Goal: Task Accomplishment & Management: Manage account settings

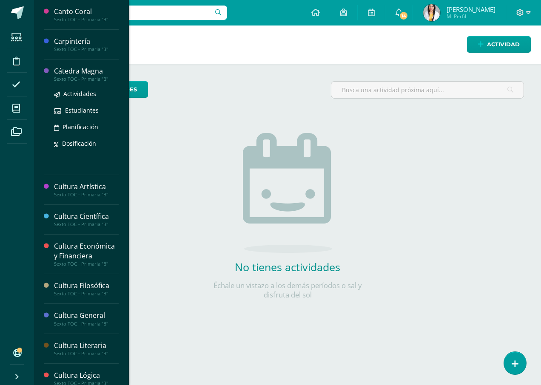
click at [94, 74] on div "Cátedra Magna" at bounding box center [86, 71] width 65 height 10
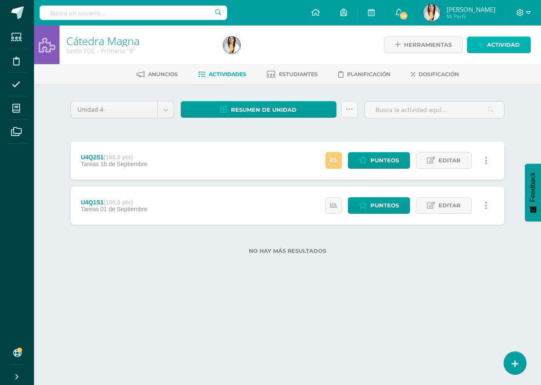
click at [495, 46] on span "Actividad" at bounding box center [503, 45] width 33 height 16
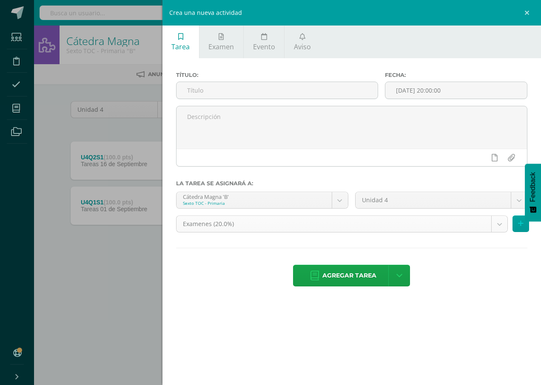
click at [498, 230] on body "Estudiantes Disciplina Asistencia Mis cursos Archivos Soporte Ayuda Reportar un…" at bounding box center [270, 141] width 541 height 282
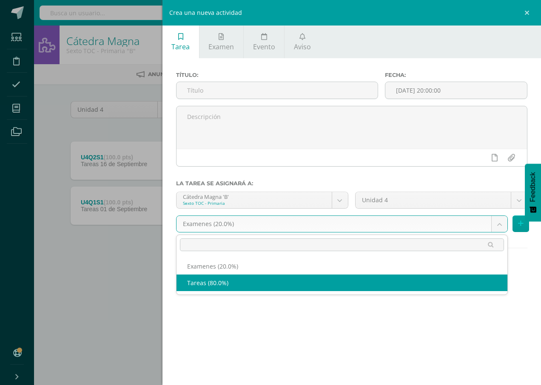
select select "139234"
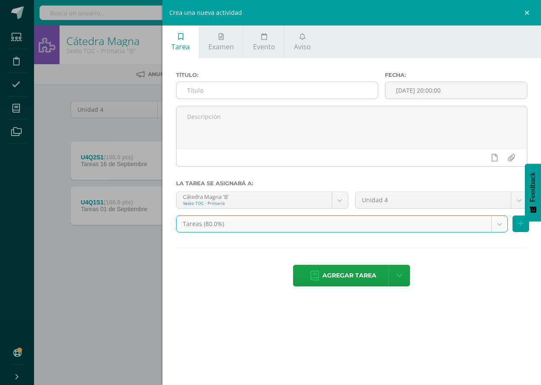
click at [329, 89] on input "text" at bounding box center [277, 90] width 201 height 17
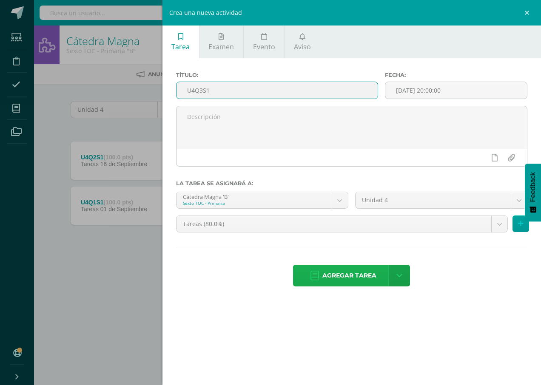
type input "U4Q3S1"
click at [352, 281] on span "Agregar tarea" at bounding box center [349, 275] width 54 height 21
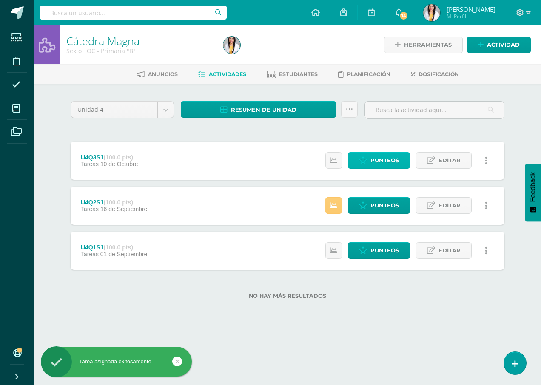
click at [394, 164] on span "Punteos" at bounding box center [385, 161] width 29 height 16
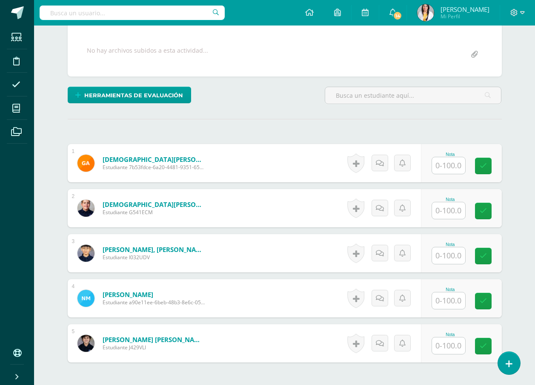
scroll to position [154, 0]
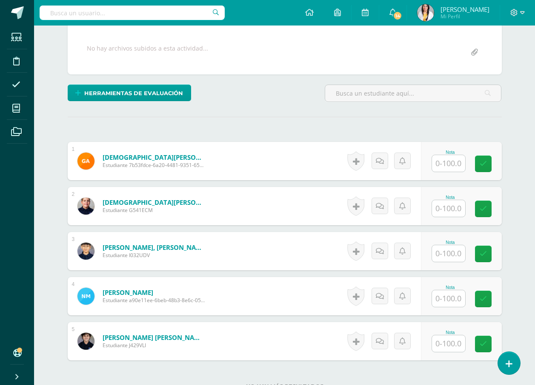
click at [448, 166] on input "text" at bounding box center [448, 163] width 33 height 17
type input "80"
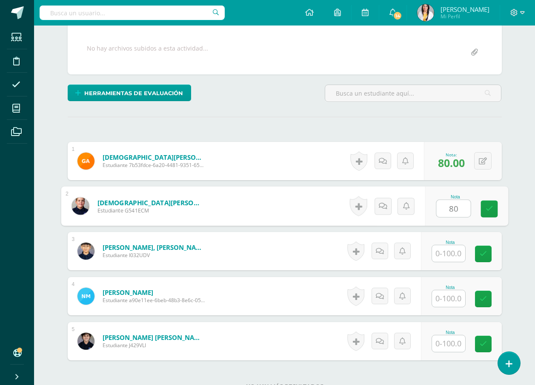
type input "80"
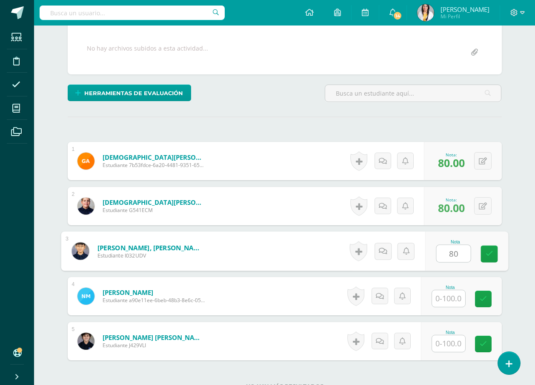
type input "80"
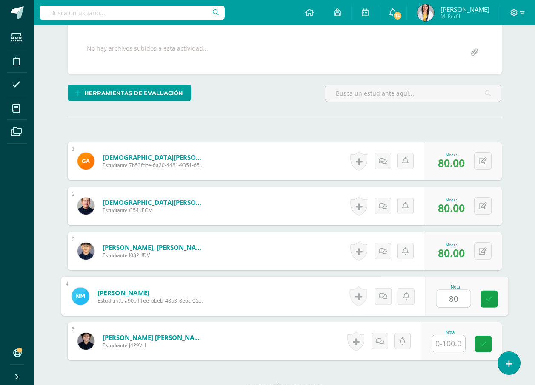
type input "80"
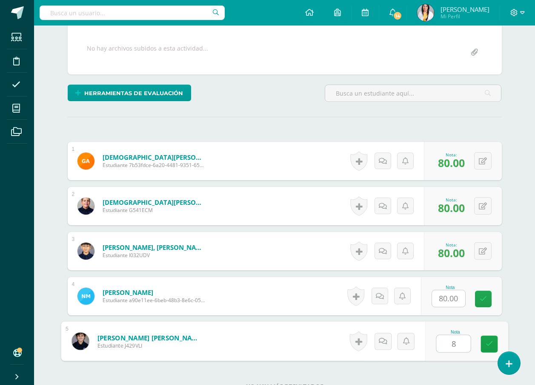
type input "80"
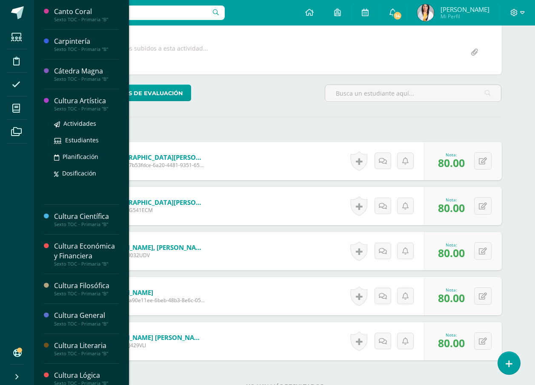
click at [77, 100] on div "Cultura Artística" at bounding box center [86, 101] width 65 height 10
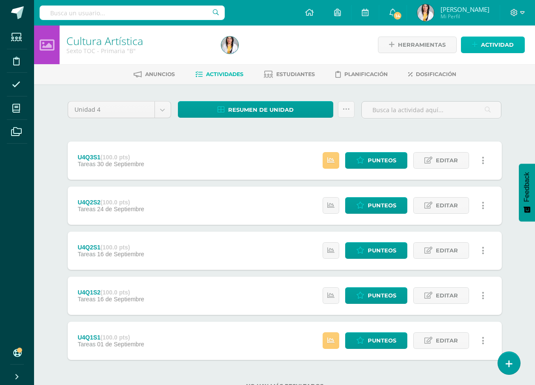
click at [492, 41] on span "Actividad" at bounding box center [497, 45] width 33 height 16
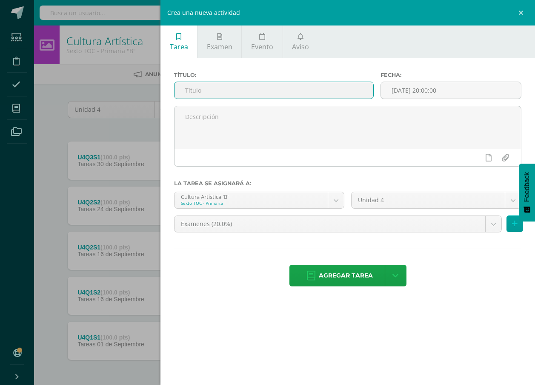
click at [347, 91] on input "text" at bounding box center [273, 90] width 199 height 17
type input "U4Q3S2"
click at [411, 228] on body "Estudiantes Disciplina Asistencia Mis cursos Archivos Soporte Ayuda Reportar un…" at bounding box center [267, 208] width 535 height 417
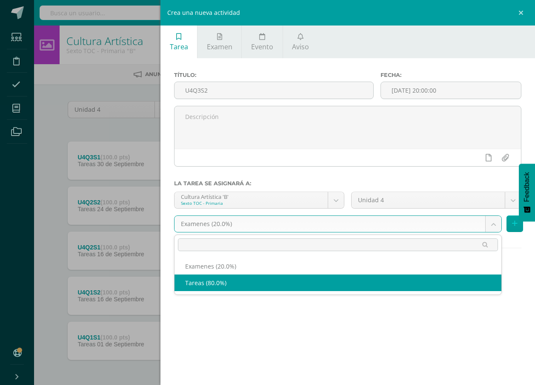
select select "139299"
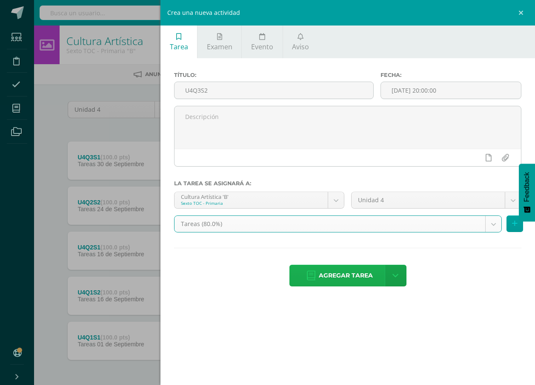
click at [361, 276] on span "Agregar tarea" at bounding box center [346, 275] width 54 height 21
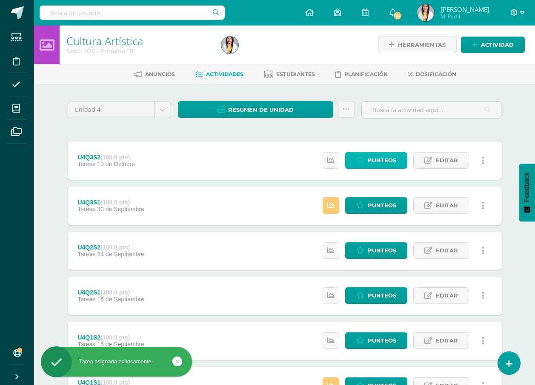
click at [375, 156] on span "Punteos" at bounding box center [382, 161] width 29 height 16
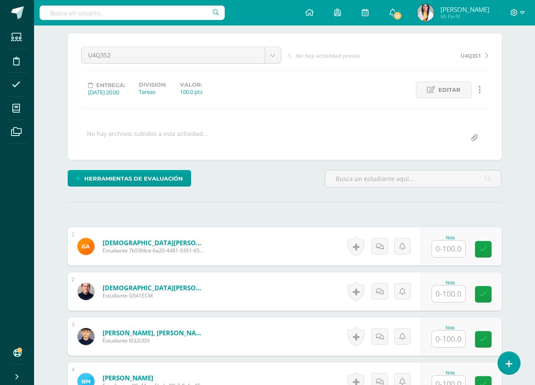
scroll to position [68, 0]
click at [453, 248] on input "text" at bounding box center [448, 248] width 33 height 17
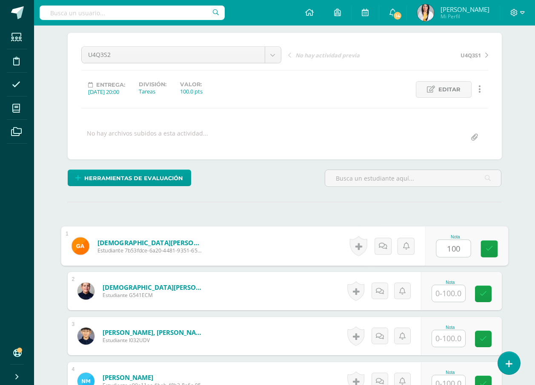
type input "100"
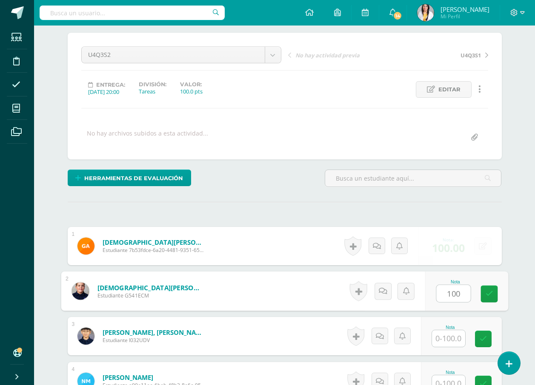
type input "100"
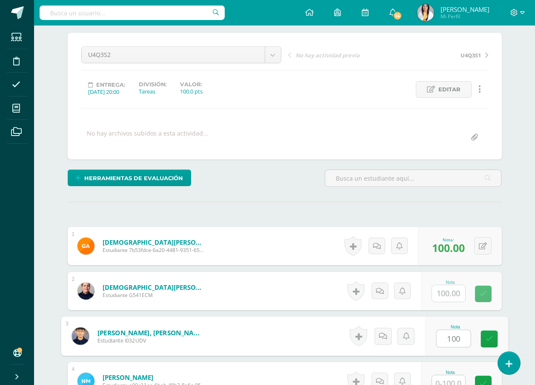
type input "100"
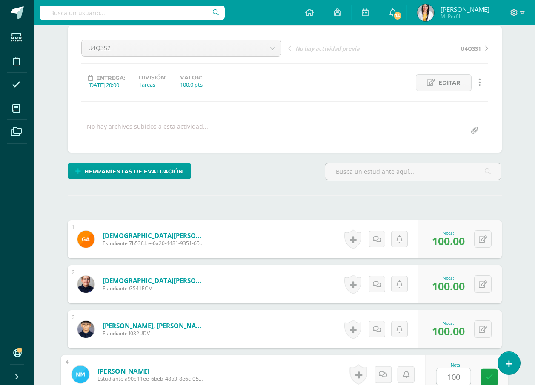
type input "100"
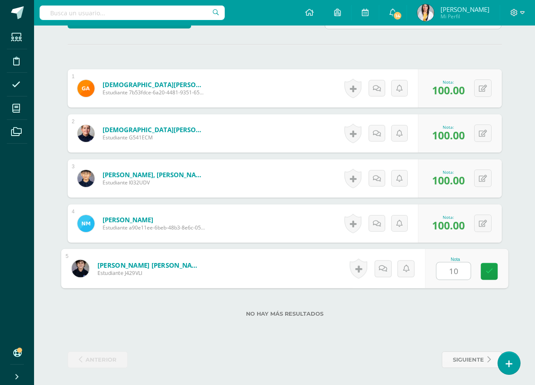
type input "100"
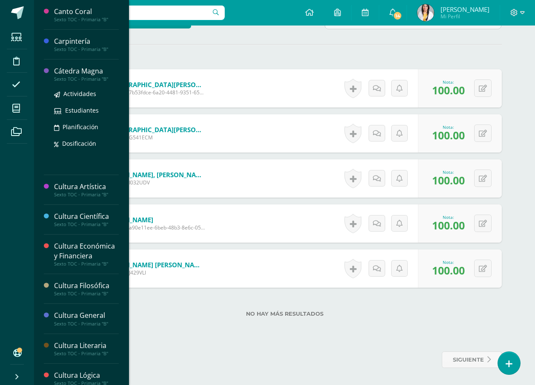
click at [84, 71] on div "Cátedra Magna" at bounding box center [86, 71] width 65 height 10
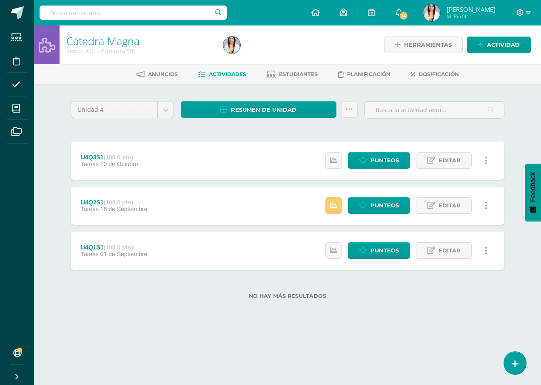
click at [489, 162] on link at bounding box center [486, 160] width 17 height 17
click at [444, 158] on span "Editar" at bounding box center [450, 161] width 22 height 16
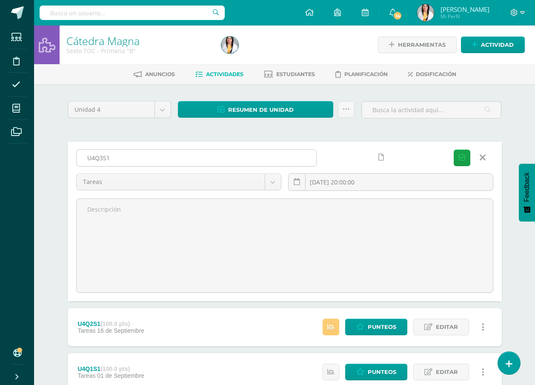
click at [174, 155] on input "U4Q3S1" at bounding box center [196, 158] width 239 height 17
type input "U4Q3S2"
click at [464, 160] on icon "submit" at bounding box center [462, 157] width 6 height 7
click at [460, 158] on icon "submit" at bounding box center [462, 157] width 6 height 7
click at [461, 158] on icon "submit" at bounding box center [462, 157] width 6 height 7
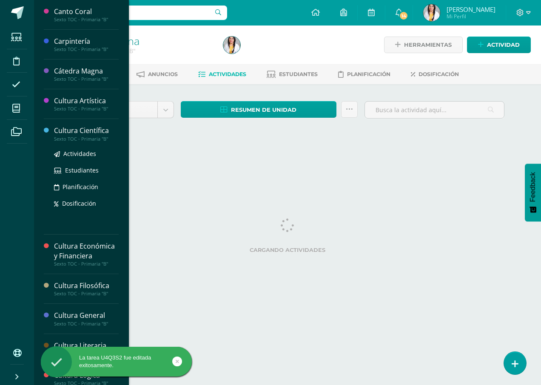
click at [72, 130] on div "Cultura Científica" at bounding box center [86, 131] width 65 height 10
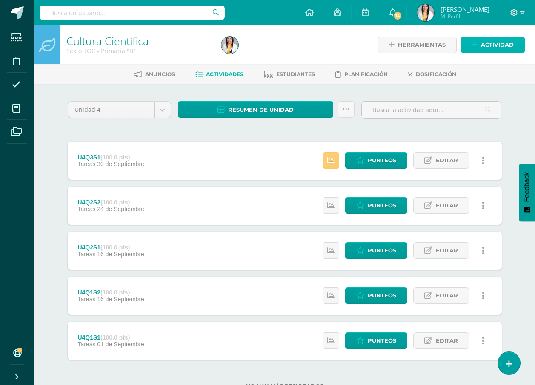
click at [498, 43] on span "Actividad" at bounding box center [497, 45] width 33 height 16
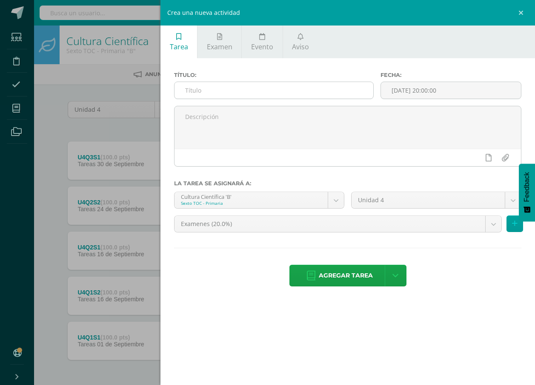
click at [315, 94] on input "text" at bounding box center [273, 90] width 199 height 17
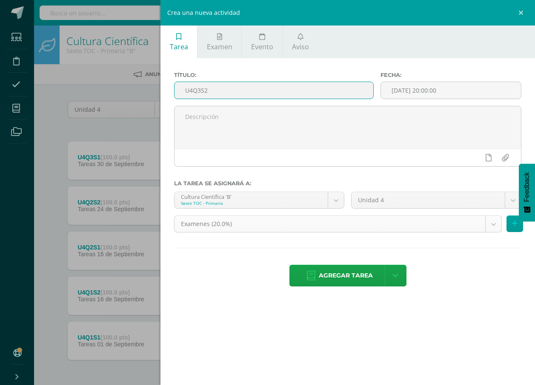
type input "U4Q3S2"
click at [356, 224] on body "Estudiantes Disciplina Asistencia Mis cursos Archivos Soporte Ayuda Reportar un…" at bounding box center [267, 208] width 535 height 417
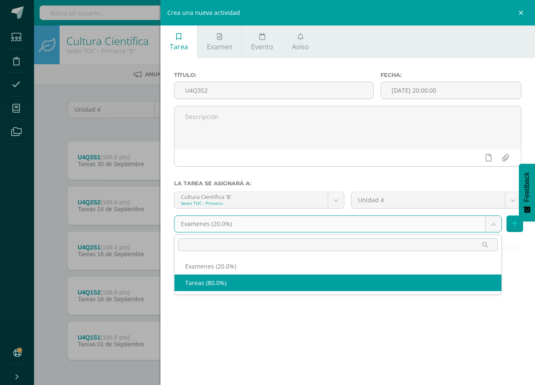
select select "139169"
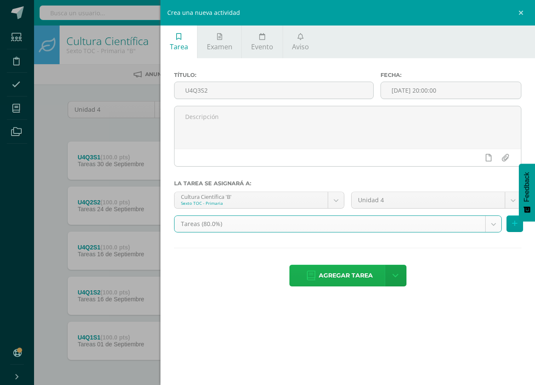
click at [348, 281] on span "Agregar tarea" at bounding box center [346, 275] width 54 height 21
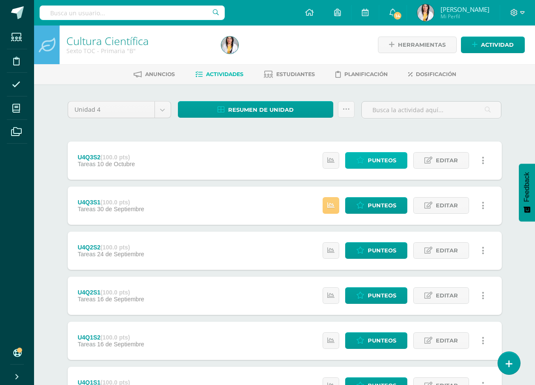
click at [385, 158] on span "Punteos" at bounding box center [382, 161] width 29 height 16
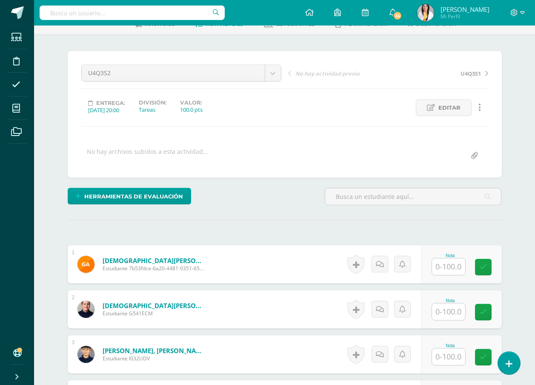
scroll to position [128, 0]
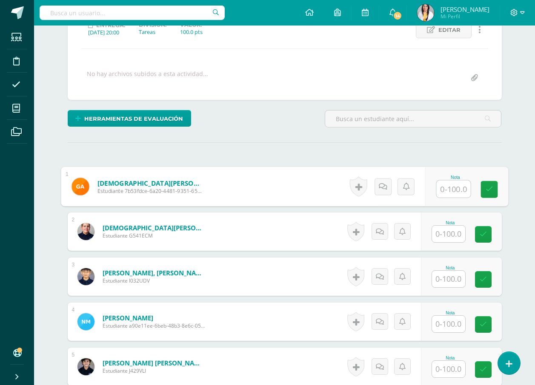
click at [445, 191] on input "text" at bounding box center [453, 189] width 34 height 17
type input "80"
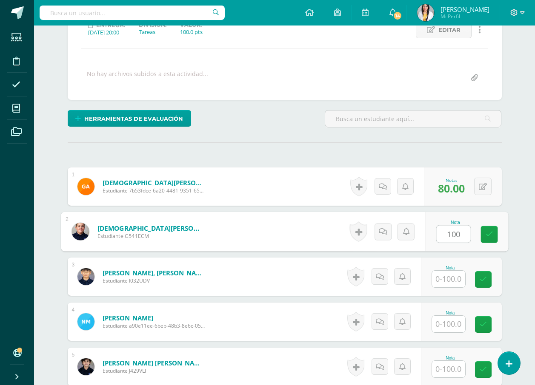
type input "100"
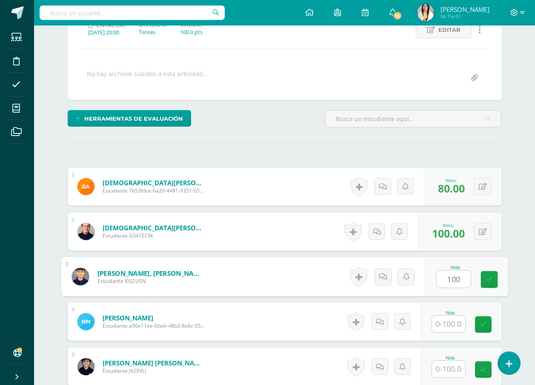
type input "100"
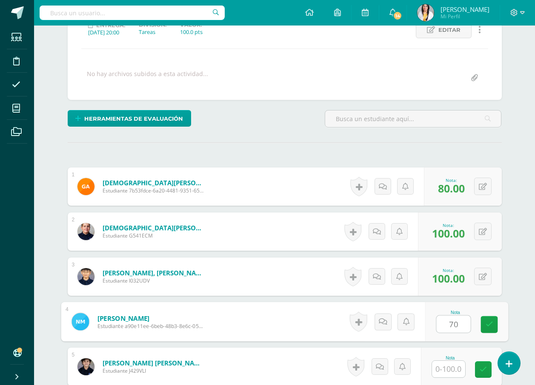
type input "70"
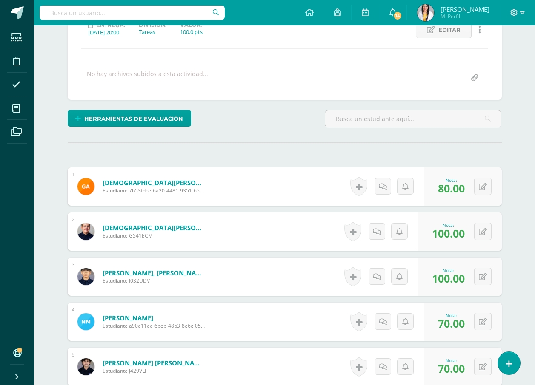
scroll to position [226, 0]
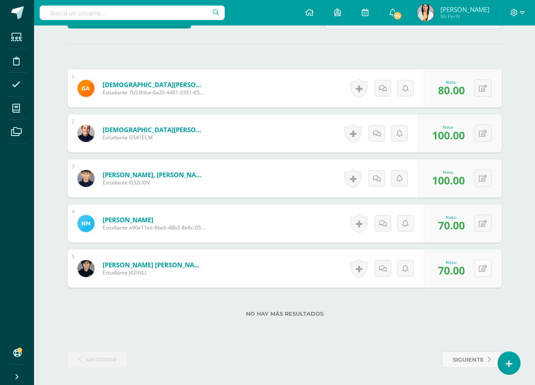
click at [483, 269] on icon at bounding box center [483, 268] width 8 height 7
type input "80"
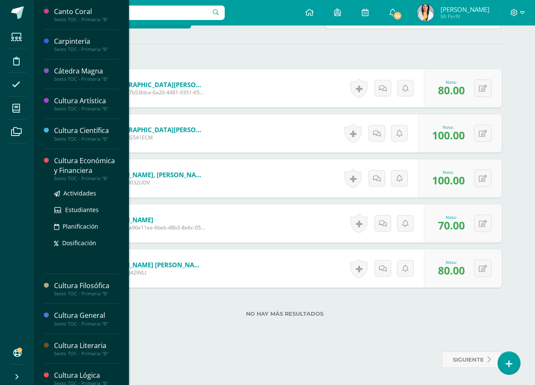
click at [71, 166] on div "Cultura Económica y Financiera" at bounding box center [86, 166] width 65 height 20
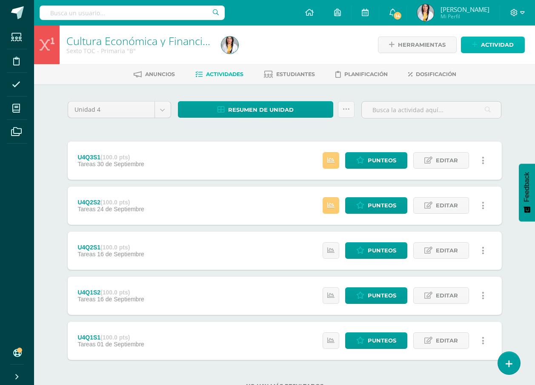
click at [497, 43] on span "Actividad" at bounding box center [497, 45] width 33 height 16
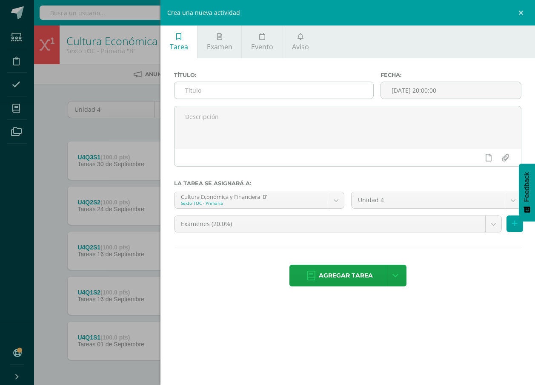
click at [308, 88] on input "text" at bounding box center [273, 90] width 199 height 17
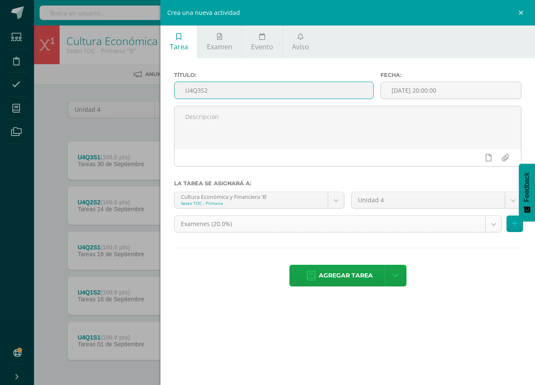
type input "U4Q3S2"
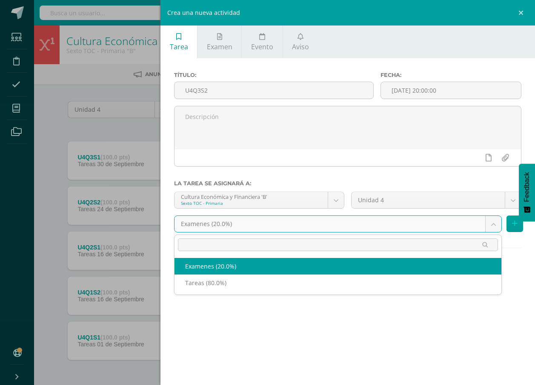
click at [241, 230] on body "Estudiantes Disciplina Asistencia Mis cursos Archivos Soporte Ayuda Reportar un…" at bounding box center [267, 208] width 535 height 417
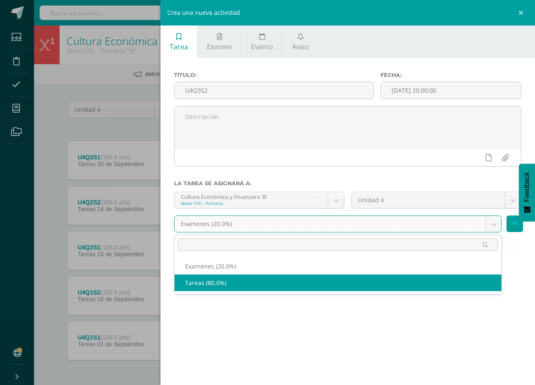
select select "139286"
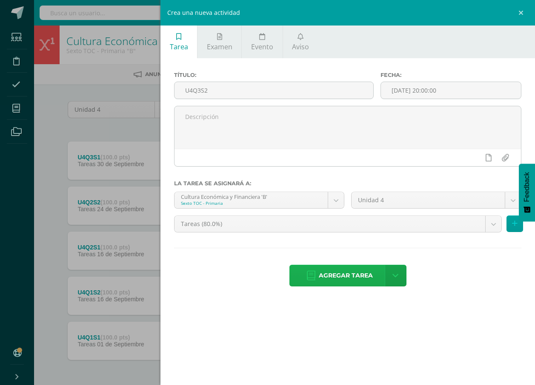
click at [342, 277] on span "Agregar tarea" at bounding box center [346, 275] width 54 height 21
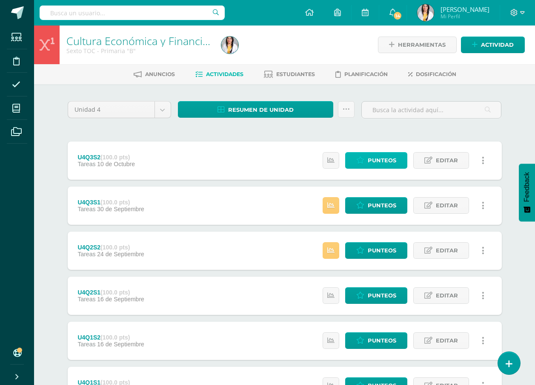
click at [372, 162] on span "Punteos" at bounding box center [382, 161] width 29 height 16
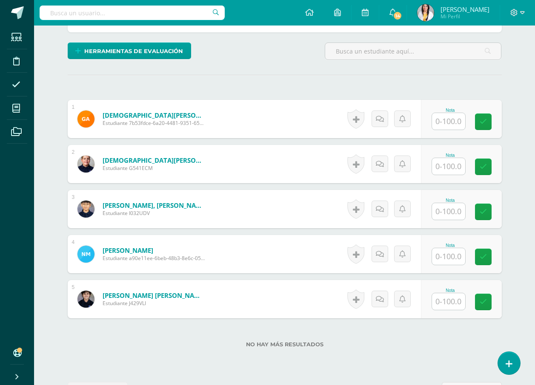
scroll to position [196, 0]
click at [459, 122] on input "text" at bounding box center [448, 121] width 33 height 17
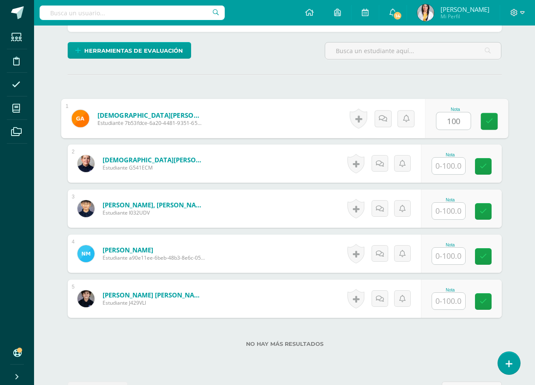
type input "100"
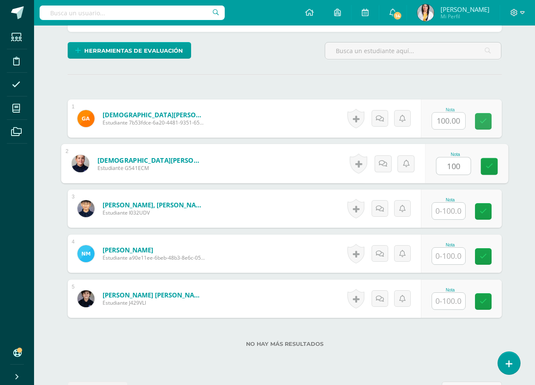
type input "100"
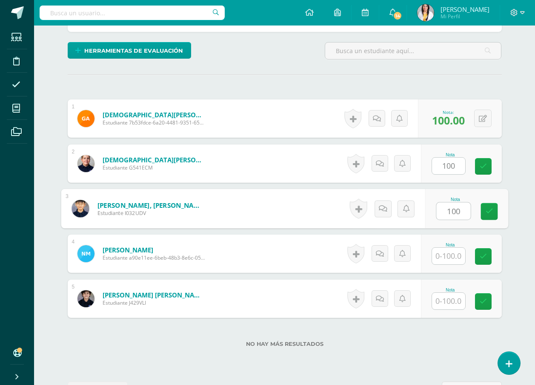
type input "100"
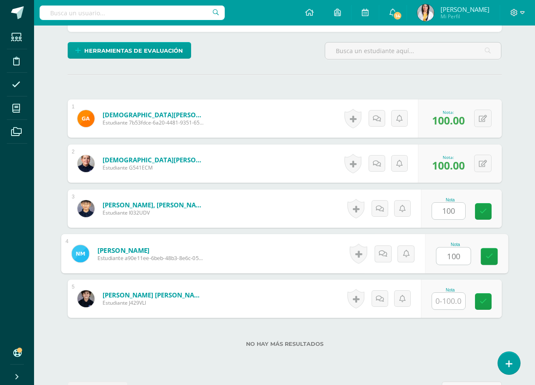
type input "100"
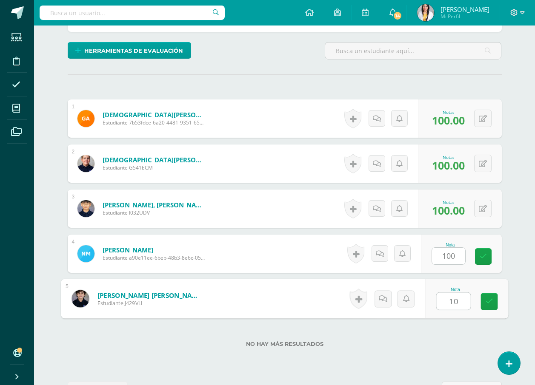
type input "100"
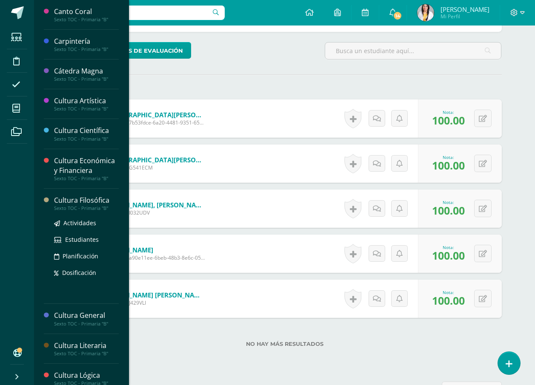
click at [90, 202] on div "Cultura Filosófica" at bounding box center [86, 201] width 65 height 10
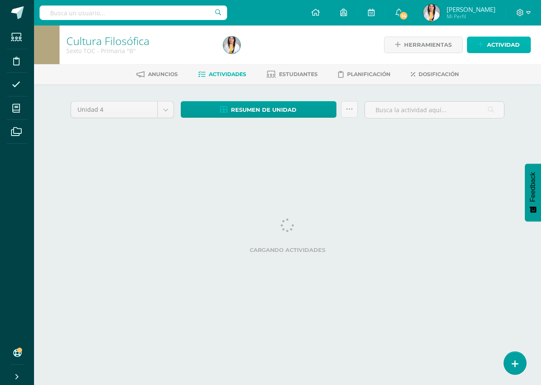
click at [496, 47] on span "Actividad" at bounding box center [503, 45] width 33 height 16
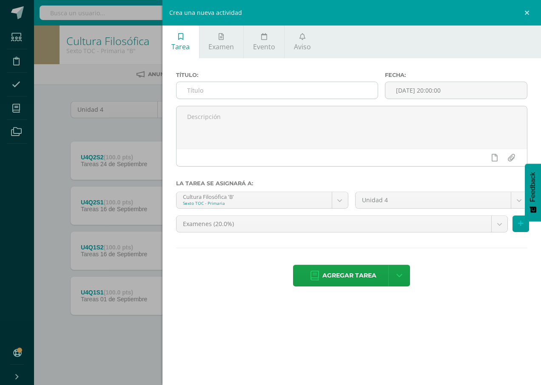
click at [360, 91] on input "text" at bounding box center [277, 90] width 201 height 17
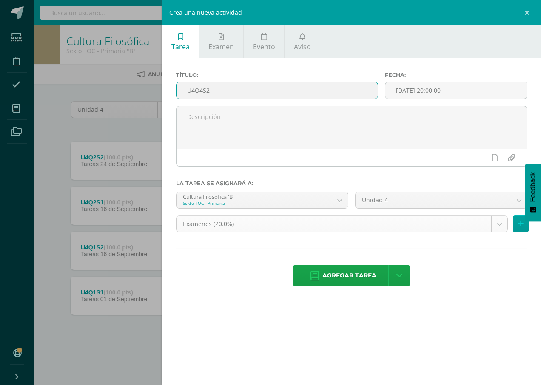
type input "U4Q4S2"
click at [307, 222] on body "Estudiantes Disciplina Asistencia Mis cursos Archivos Soporte Ayuda Reportar un…" at bounding box center [270, 186] width 541 height 372
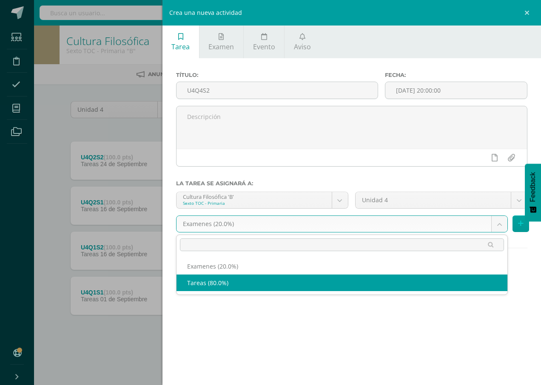
select select "139156"
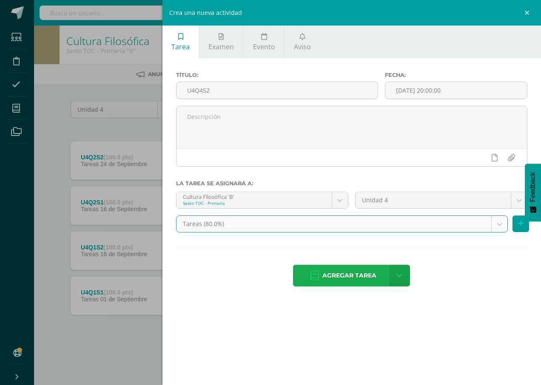
click at [324, 271] on span "Agregar tarea" at bounding box center [349, 275] width 54 height 21
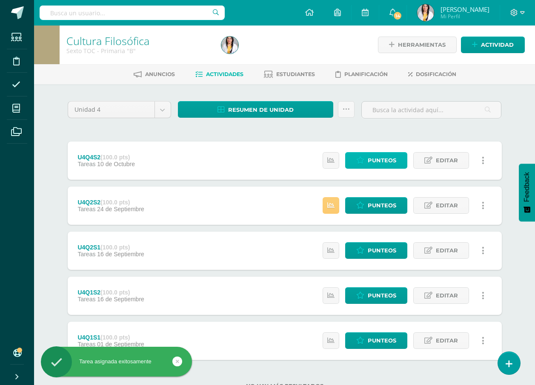
click at [382, 161] on span "Punteos" at bounding box center [382, 161] width 29 height 16
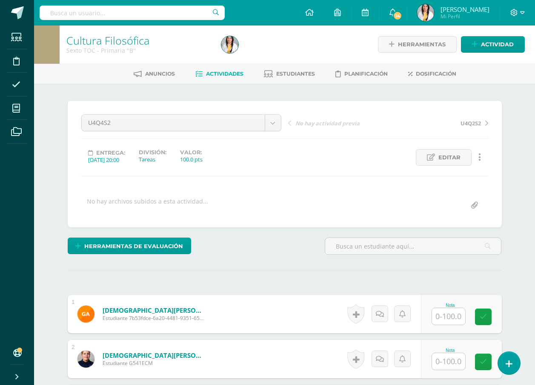
scroll to position [171, 0]
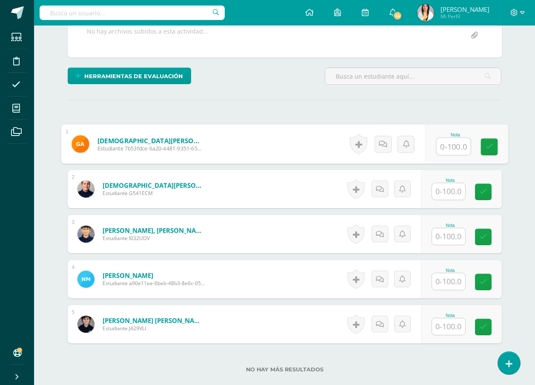
click at [447, 145] on input "text" at bounding box center [453, 146] width 34 height 17
type input "90"
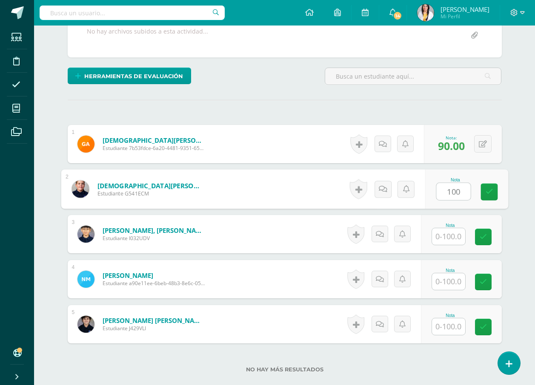
type input "100"
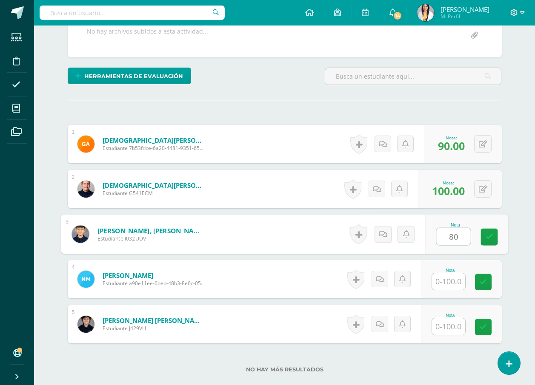
type input "80"
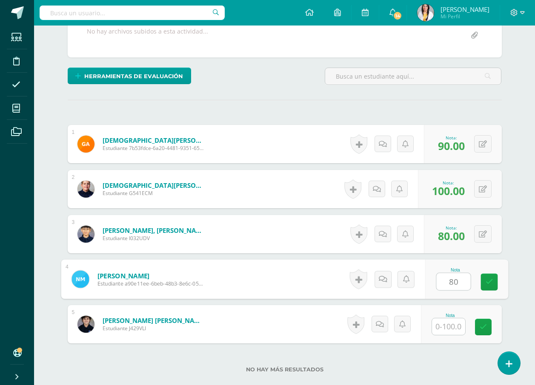
type input "80"
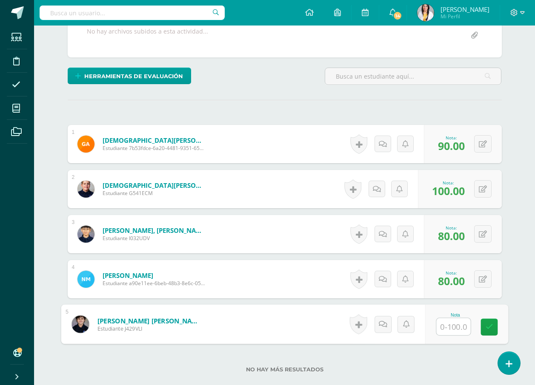
type input "1"
type input "90"
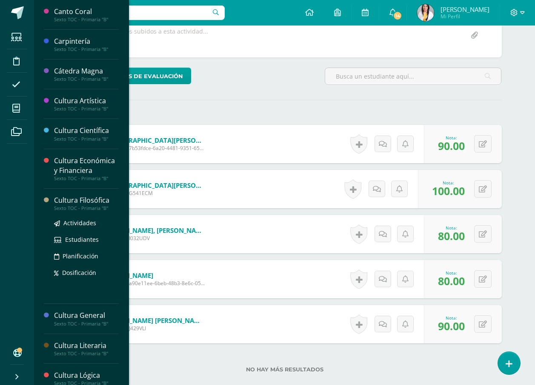
click at [75, 203] on div "Cultura Filosófica" at bounding box center [86, 201] width 65 height 10
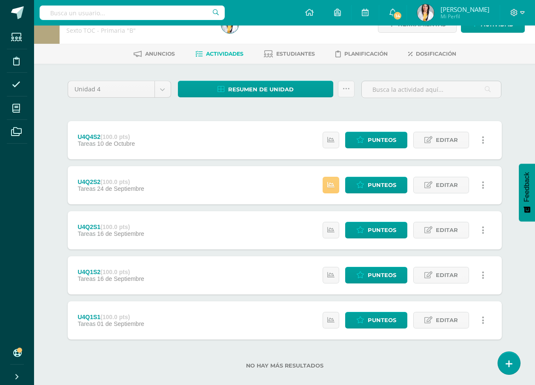
scroll to position [31, 0]
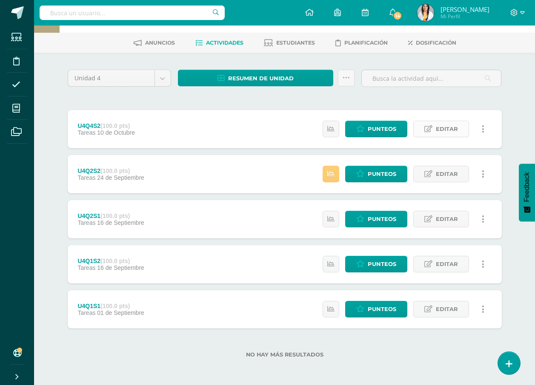
click at [452, 128] on span "Editar" at bounding box center [447, 129] width 22 height 16
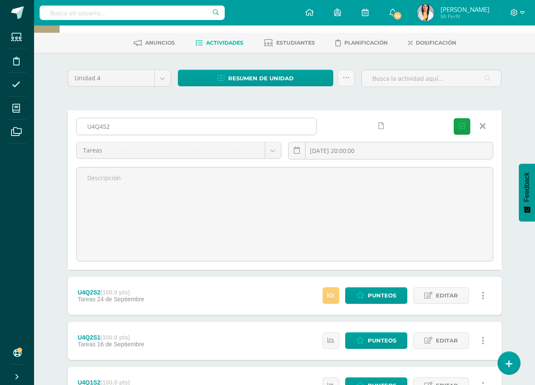
click at [103, 125] on input "U4Q4S2" at bounding box center [196, 126] width 239 height 17
type input "U4Q3S2"
click at [464, 121] on button "Guardar" at bounding box center [461, 126] width 17 height 17
click at [465, 127] on icon "submit" at bounding box center [462, 126] width 6 height 7
click at [459, 126] on icon "submit" at bounding box center [462, 126] width 6 height 7
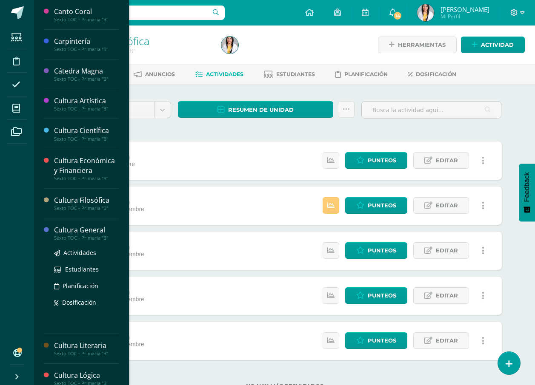
click at [79, 230] on div "Cultura General" at bounding box center [86, 230] width 65 height 10
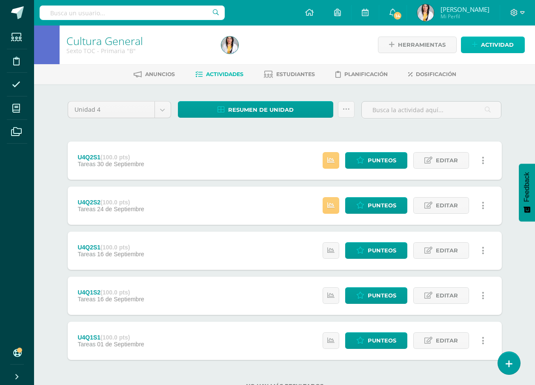
click at [498, 50] on span "Actividad" at bounding box center [497, 45] width 33 height 16
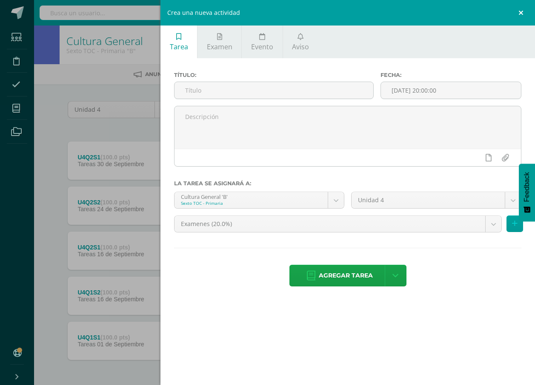
click at [521, 13] on link at bounding box center [522, 13] width 26 height 26
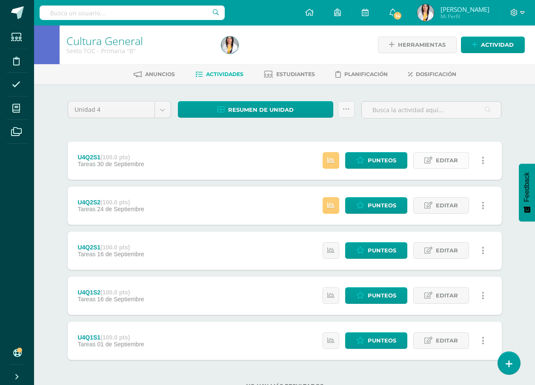
click at [447, 161] on span "Editar" at bounding box center [447, 161] width 22 height 16
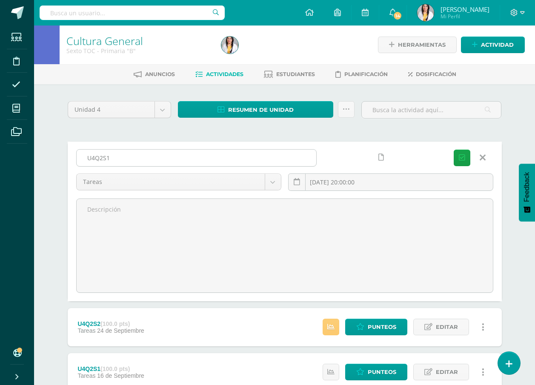
click at [103, 160] on input "U4Q2S1" at bounding box center [196, 158] width 239 height 17
type input "U4Q3S1"
click at [461, 160] on icon "submit" at bounding box center [462, 157] width 6 height 7
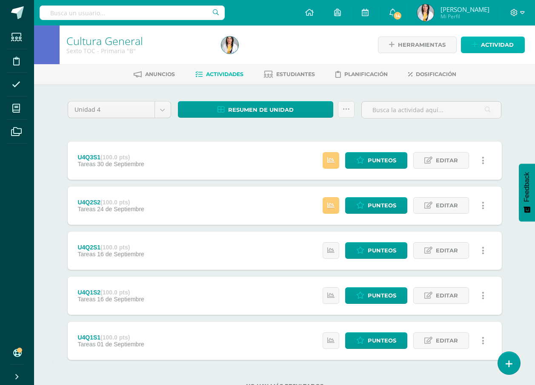
click at [509, 47] on span "Actividad" at bounding box center [497, 45] width 33 height 16
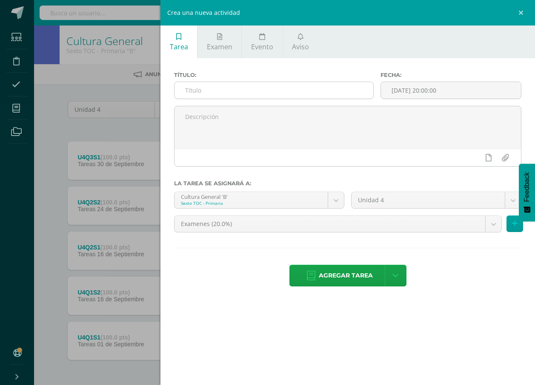
click at [287, 98] on div at bounding box center [274, 90] width 200 height 17
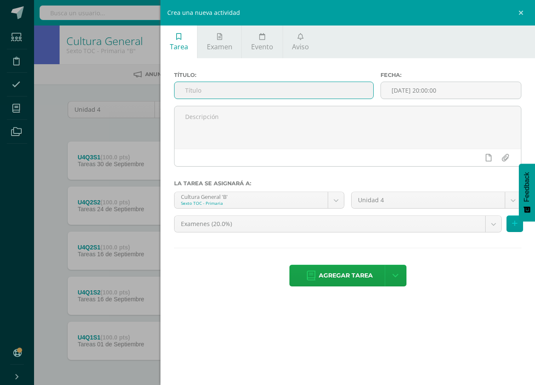
click at [291, 94] on input "text" at bounding box center [273, 90] width 199 height 17
type input "U4Q3S2"
click at [305, 220] on body "La tarea U4Q3S1 fue editada exitosamente. Estudiantes Disciplina Asistencia Mis…" at bounding box center [267, 208] width 535 height 417
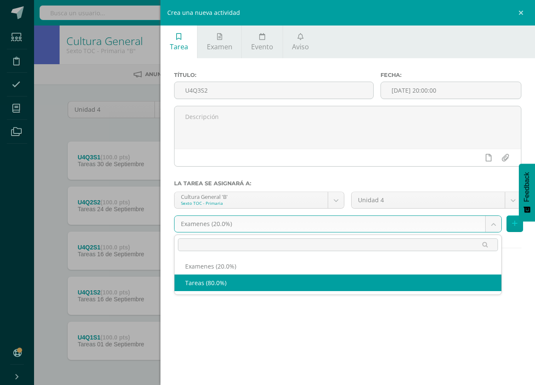
select select "139247"
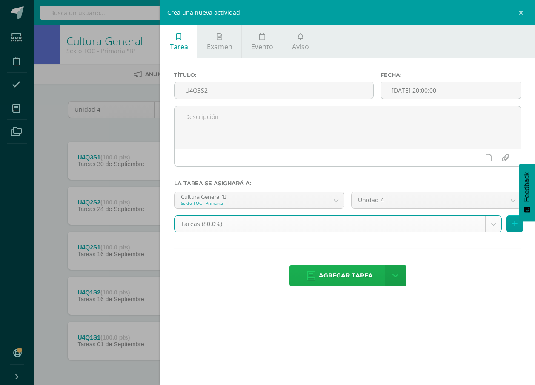
click at [366, 277] on span "Agregar tarea" at bounding box center [346, 275] width 54 height 21
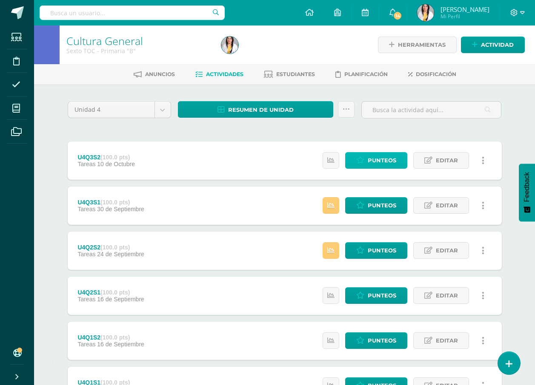
click at [401, 162] on link "Punteos" at bounding box center [376, 160] width 62 height 17
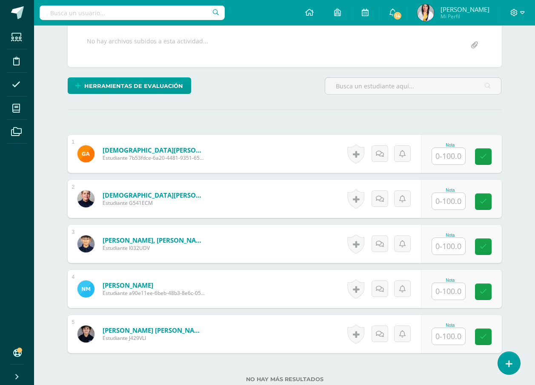
scroll to position [196, 0]
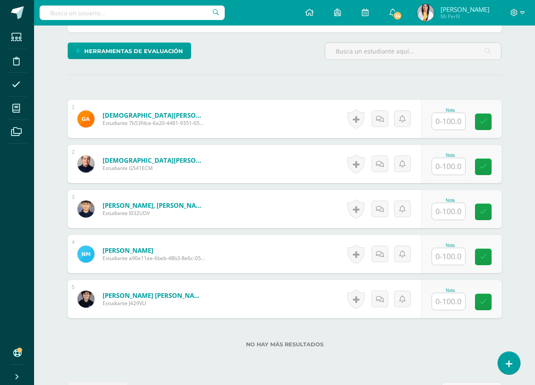
click at [454, 120] on input "text" at bounding box center [448, 121] width 33 height 17
type input "60"
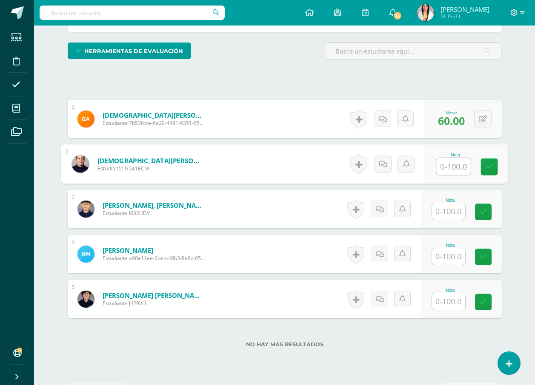
type input "1"
type input "90"
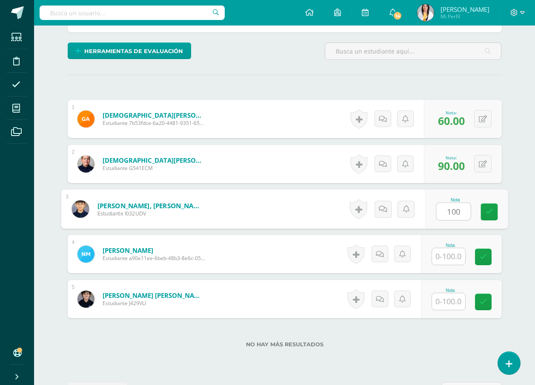
type input "100"
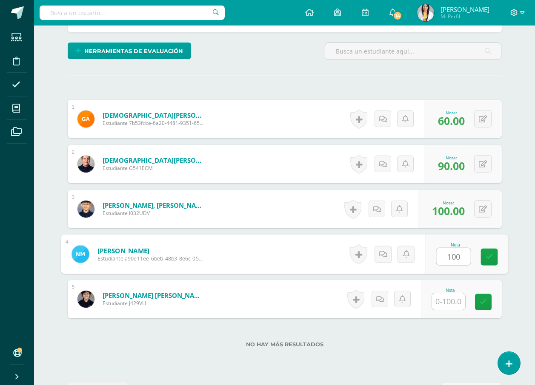
type input "100"
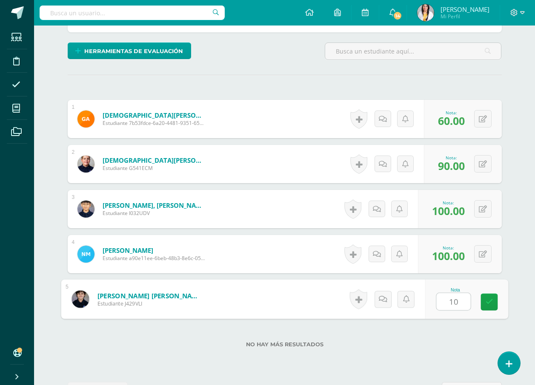
type input "100"
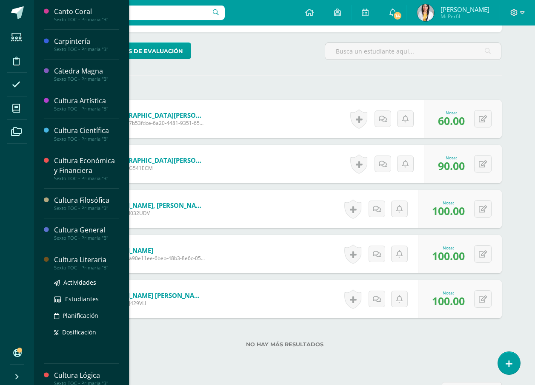
click at [77, 261] on div "Cultura Literaria" at bounding box center [86, 260] width 65 height 10
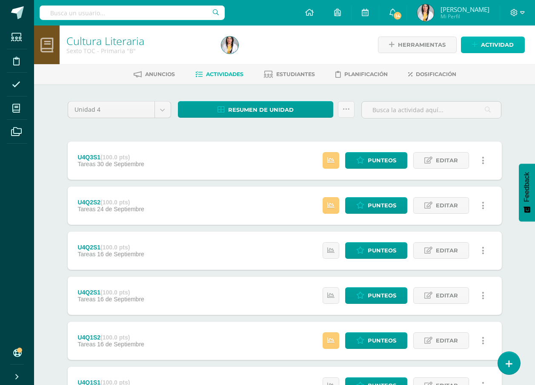
click at [479, 42] on link "Actividad" at bounding box center [493, 45] width 64 height 17
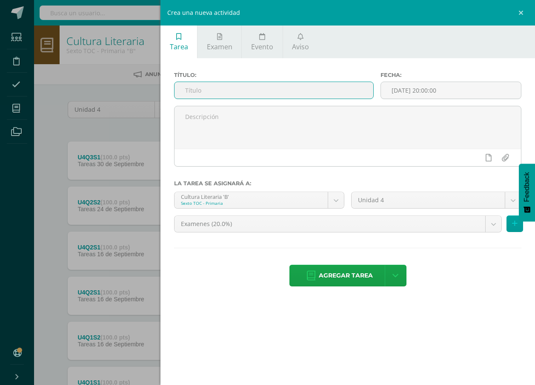
click at [242, 92] on input "text" at bounding box center [273, 90] width 199 height 17
type input "U4Q3S2"
click at [320, 228] on body "Estudiantes Disciplina Asistencia Mis cursos Archivos Soporte Ayuda Reportar un…" at bounding box center [267, 231] width 535 height 462
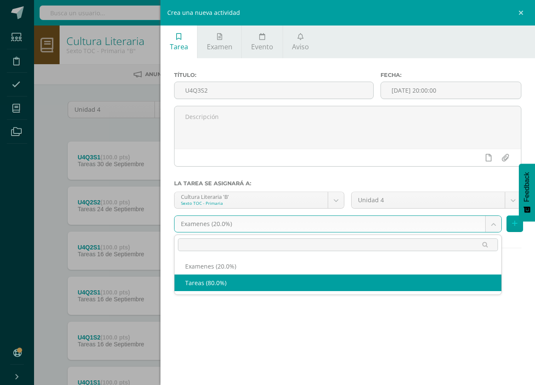
select select "139260"
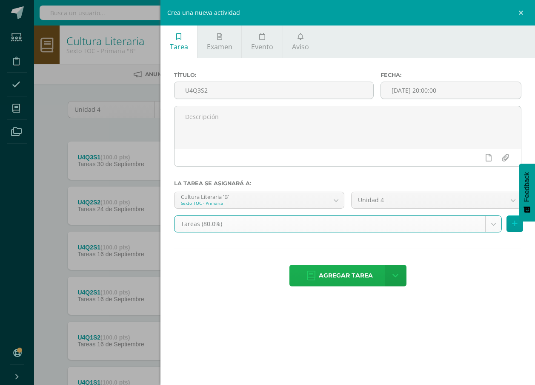
click at [328, 276] on span "Agregar tarea" at bounding box center [346, 275] width 54 height 21
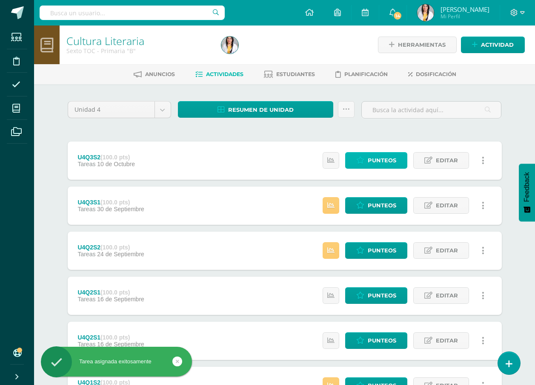
click at [381, 159] on span "Punteos" at bounding box center [382, 161] width 29 height 16
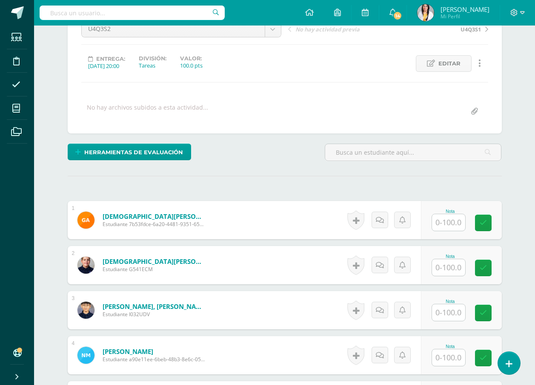
scroll to position [154, 0]
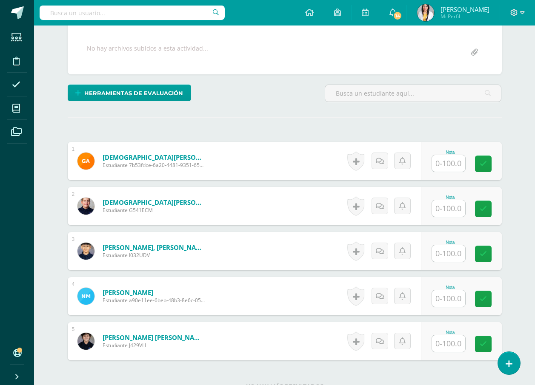
click at [452, 158] on input "text" at bounding box center [448, 163] width 33 height 17
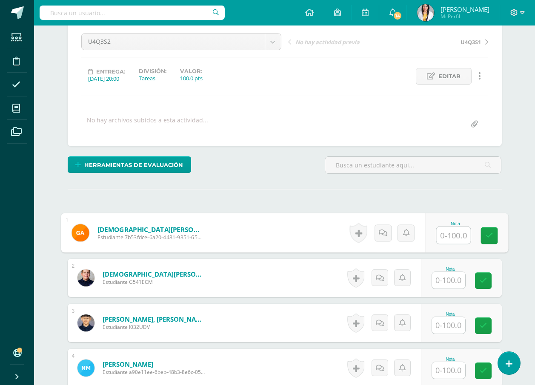
scroll to position [128, 0]
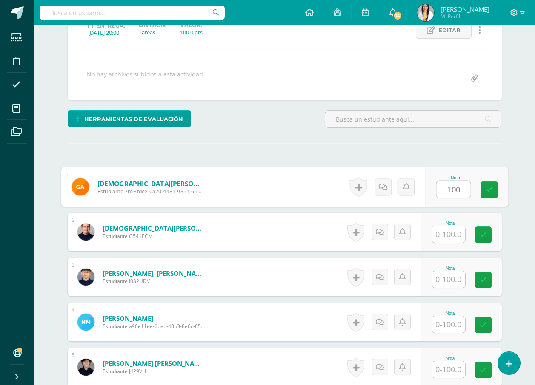
type input "100"
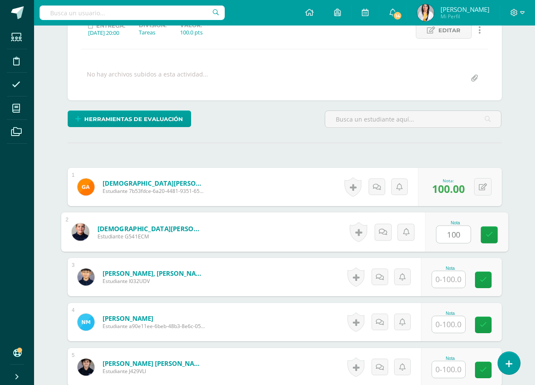
type input "100"
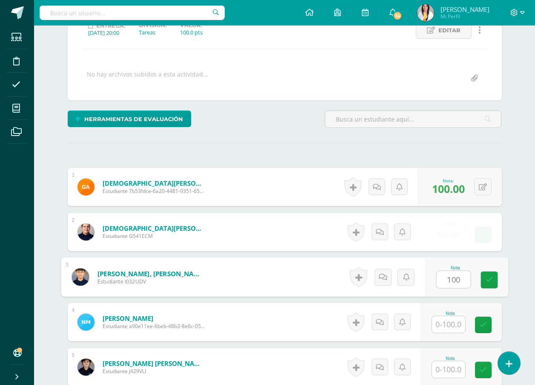
type input "100"
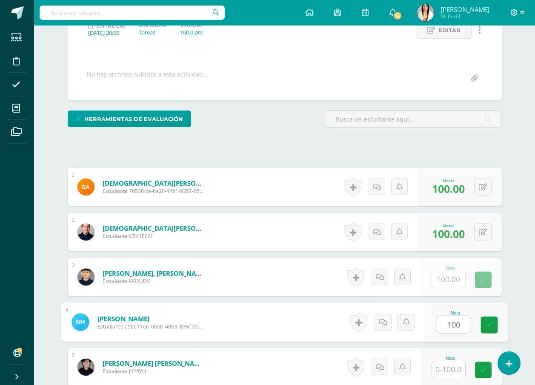
type input "100"
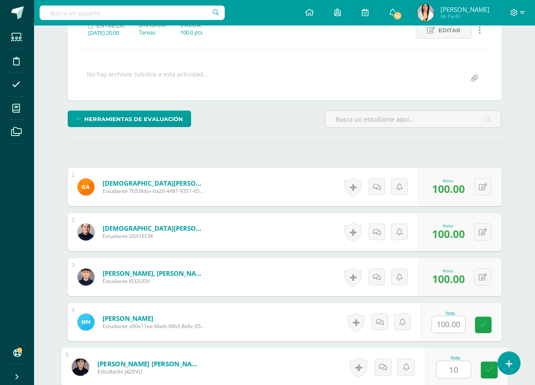
type input "100"
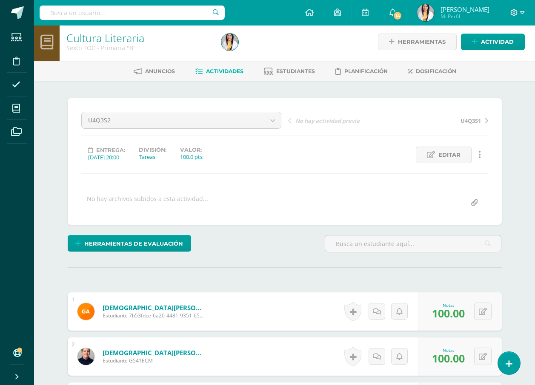
scroll to position [0, 0]
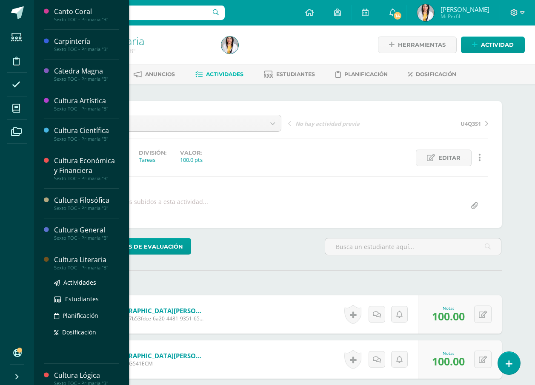
click at [86, 262] on div "Cultura Literaria" at bounding box center [86, 260] width 65 height 10
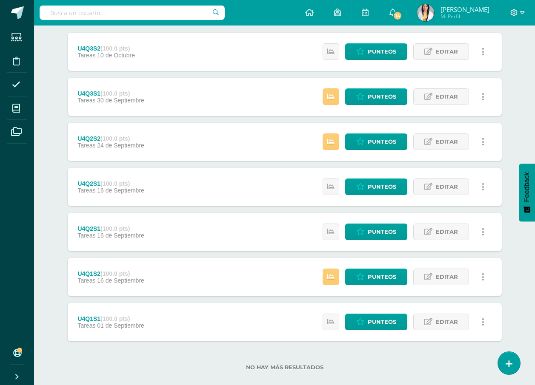
scroll to position [122, 0]
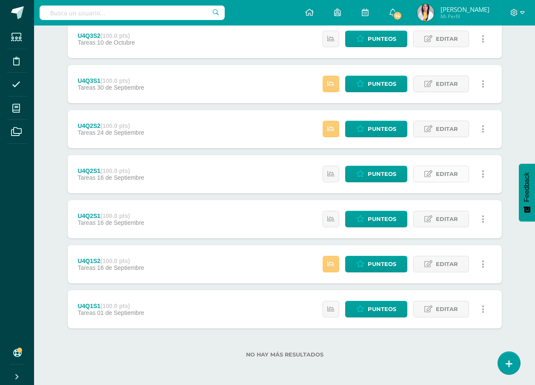
click at [443, 171] on span "Editar" at bounding box center [447, 174] width 22 height 16
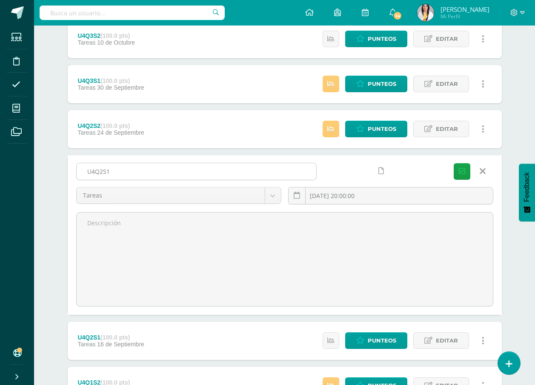
click at [109, 173] on input "U4Q2S1" at bounding box center [196, 171] width 239 height 17
type input "U4Q2S2"
click at [467, 175] on button "Guardar" at bounding box center [461, 171] width 17 height 17
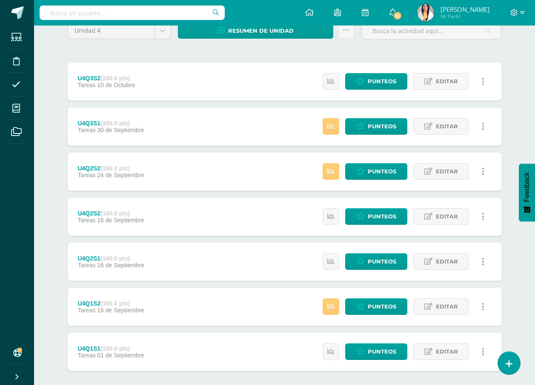
scroll to position [37, 0]
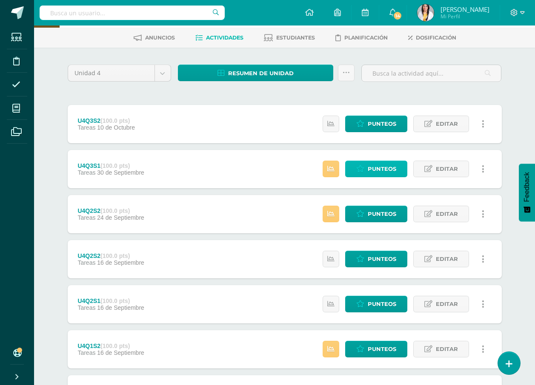
click at [373, 171] on span "Punteos" at bounding box center [382, 169] width 29 height 16
click at [398, 167] on link "Punteos" at bounding box center [376, 169] width 62 height 17
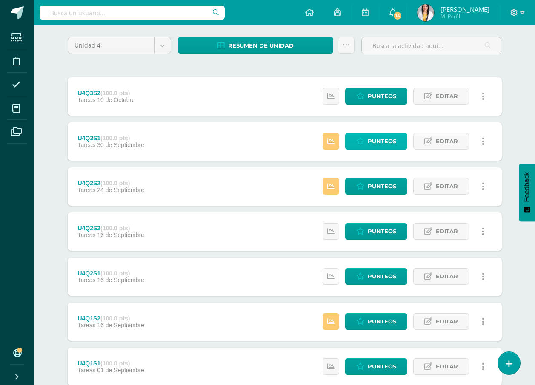
scroll to position [0, 0]
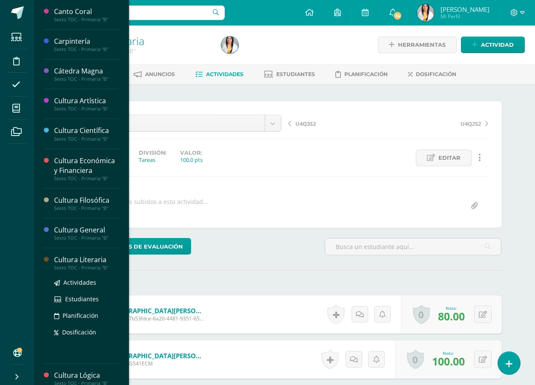
click at [93, 262] on div "Cultura Literaria" at bounding box center [86, 260] width 65 height 10
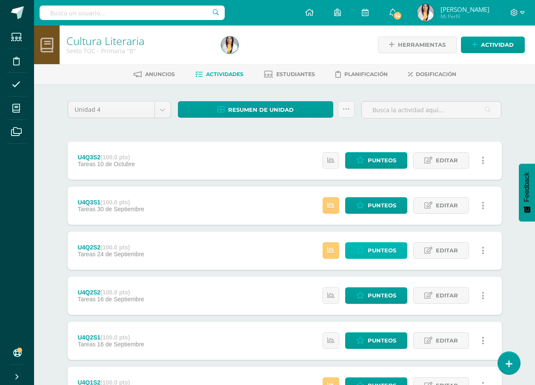
click at [380, 245] on span "Punteos" at bounding box center [382, 251] width 29 height 16
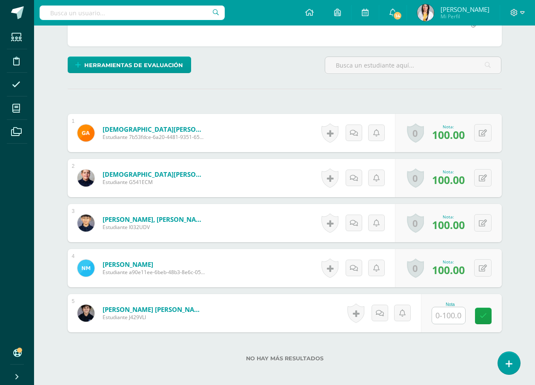
scroll to position [226, 0]
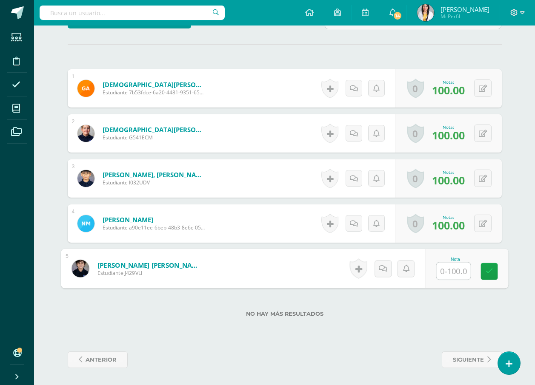
click at [440, 272] on input "text" at bounding box center [453, 271] width 34 height 17
type input "70"
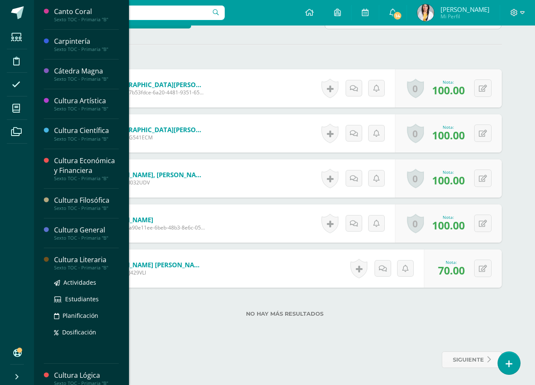
click at [80, 261] on div "Cultura Literaria" at bounding box center [86, 260] width 65 height 10
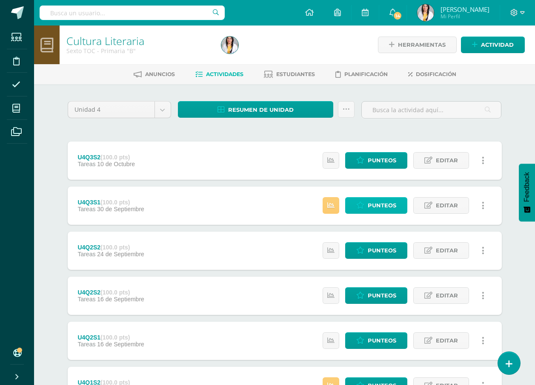
click at [378, 209] on span "Punteos" at bounding box center [382, 206] width 29 height 16
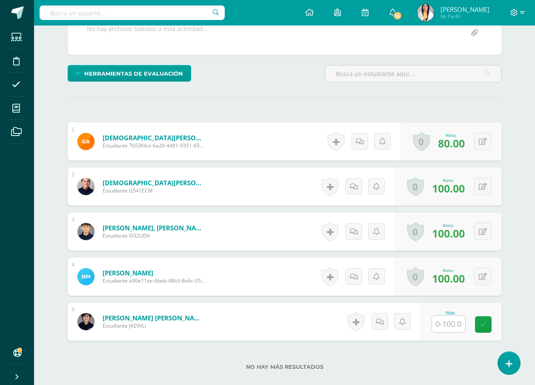
scroll to position [171, 0]
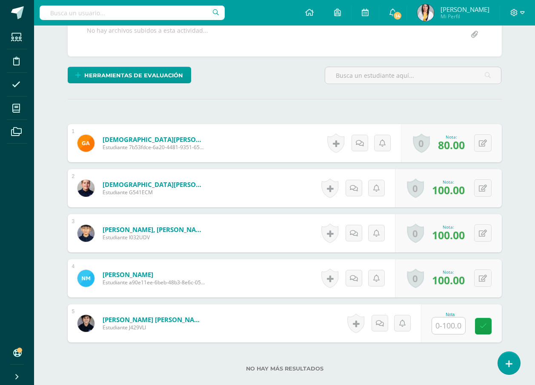
click at [452, 325] on input "text" at bounding box center [448, 326] width 33 height 17
type input "70"
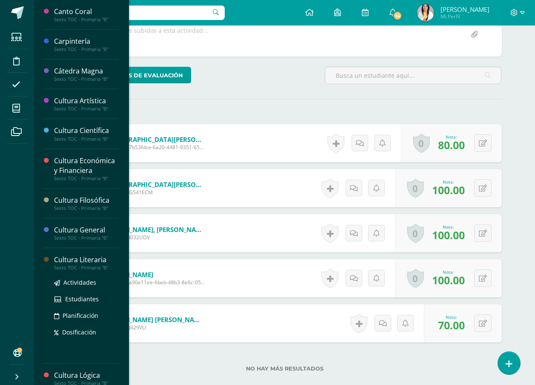
click at [101, 262] on div "Cultura Literaria" at bounding box center [86, 260] width 65 height 10
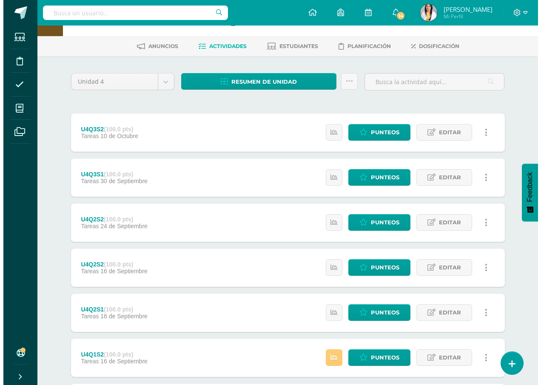
scroll to position [43, 0]
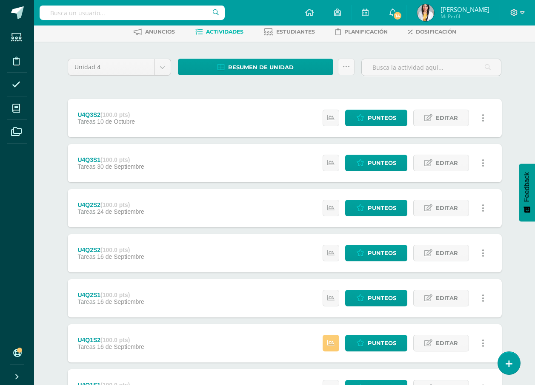
click at [483, 251] on icon at bounding box center [483, 253] width 3 height 9
click at [457, 295] on link "Eliminar" at bounding box center [466, 294] width 87 height 13
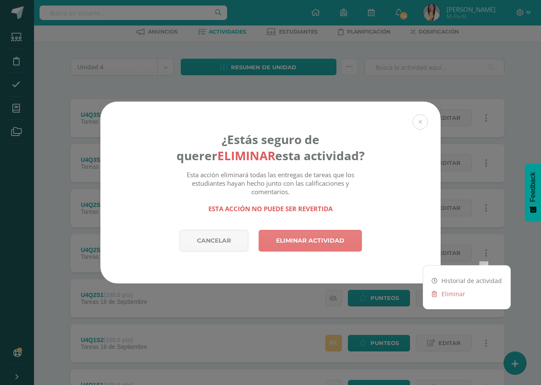
click at [320, 242] on link "Eliminar actividad" at bounding box center [310, 241] width 103 height 22
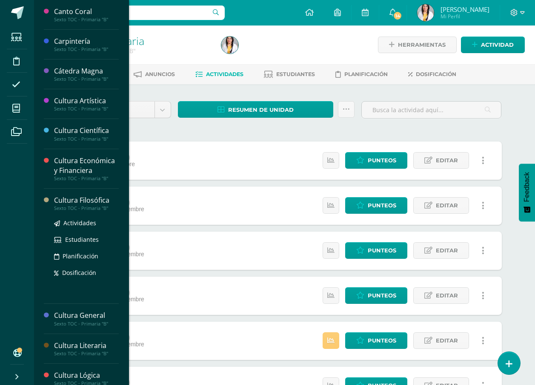
click at [85, 201] on div "Cultura Filosófica" at bounding box center [86, 201] width 65 height 10
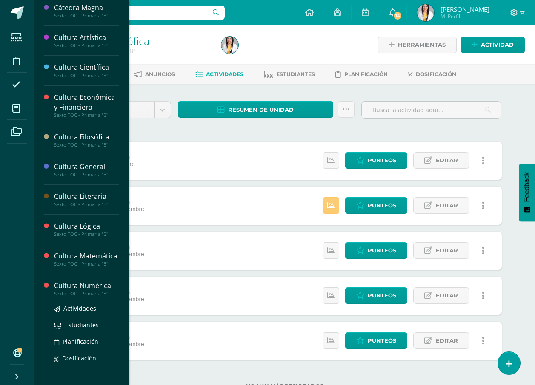
scroll to position [43, 0]
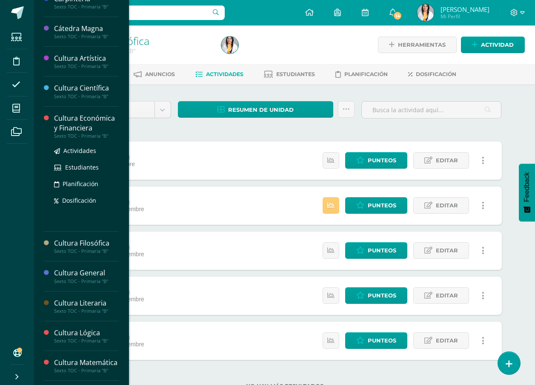
click at [86, 121] on div "Cultura Económica y Financiera" at bounding box center [86, 124] width 65 height 20
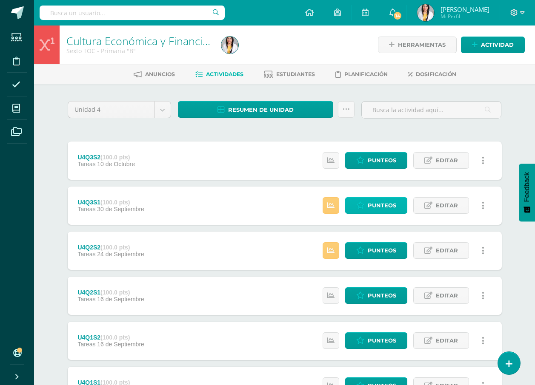
click at [393, 205] on span "Punteos" at bounding box center [382, 206] width 29 height 16
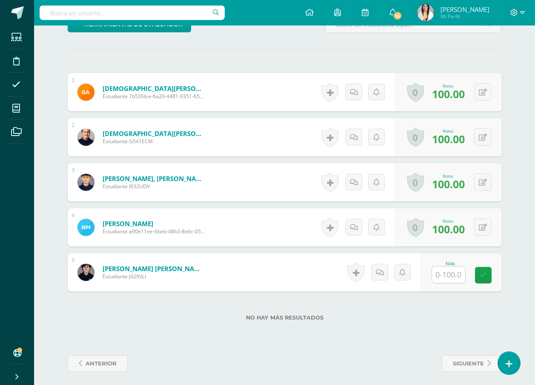
scroll to position [226, 0]
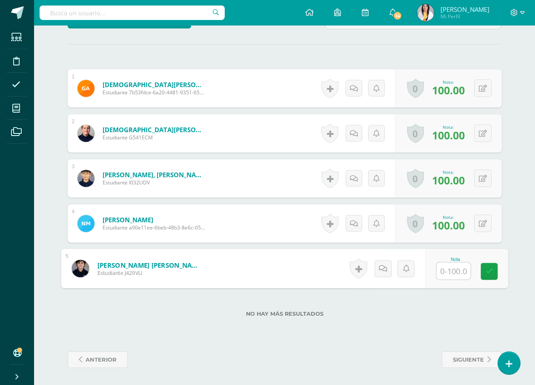
click at [438, 269] on input "text" at bounding box center [453, 271] width 34 height 17
type input "70"
click at [483, 359] on span "siguiente" at bounding box center [468, 360] width 31 height 16
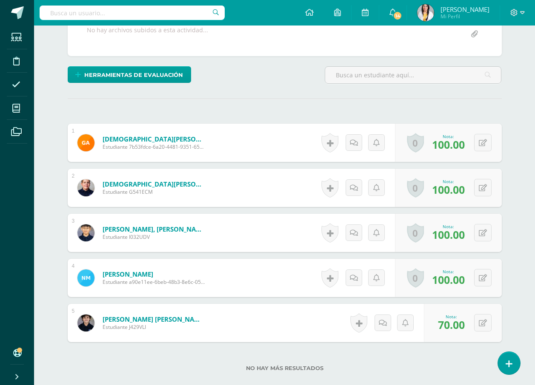
scroll to position [99, 0]
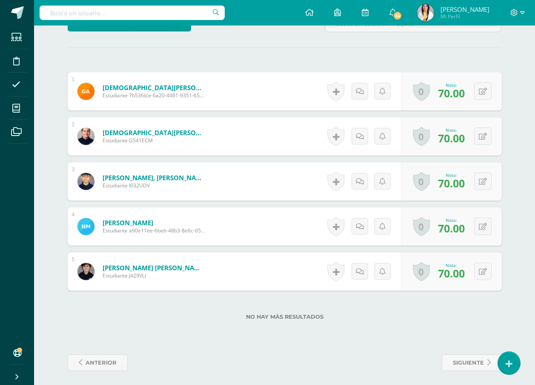
scroll to position [226, 0]
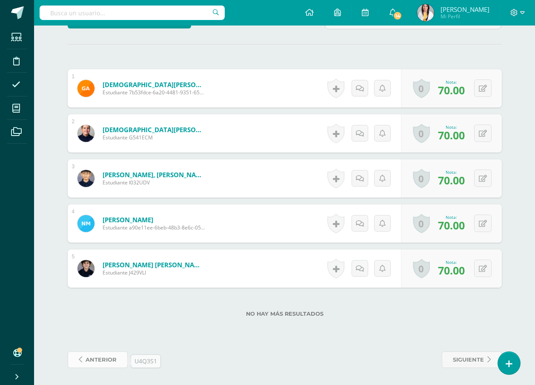
click at [113, 358] on span "anterior" at bounding box center [101, 360] width 31 height 16
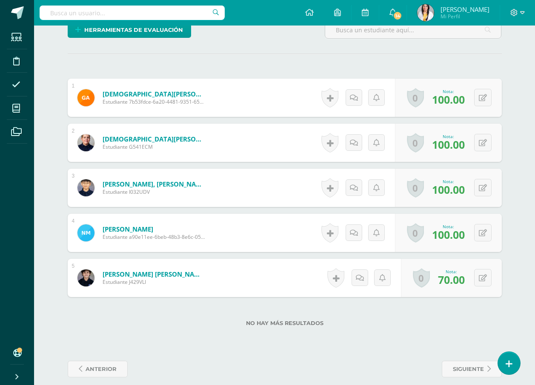
scroll to position [226, 0]
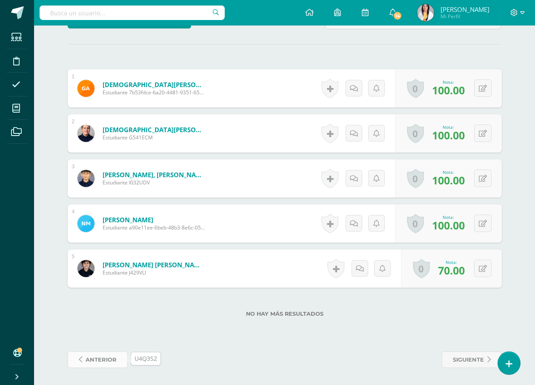
click at [108, 361] on span "anterior" at bounding box center [101, 360] width 31 height 16
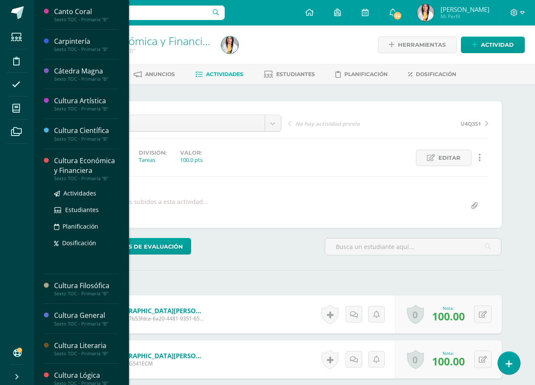
click at [69, 170] on div "Cultura Económica y Financiera" at bounding box center [86, 166] width 65 height 20
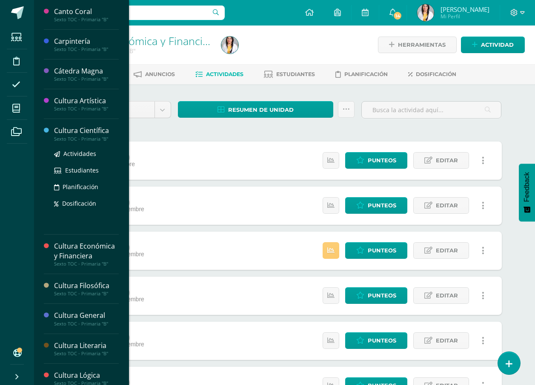
click at [88, 130] on div "Cultura Científica" at bounding box center [86, 131] width 65 height 10
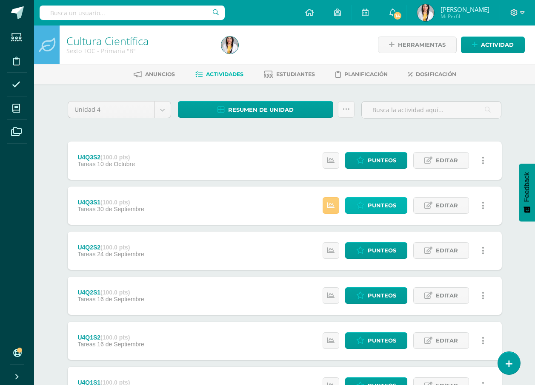
click at [382, 203] on span "Punteos" at bounding box center [382, 206] width 29 height 16
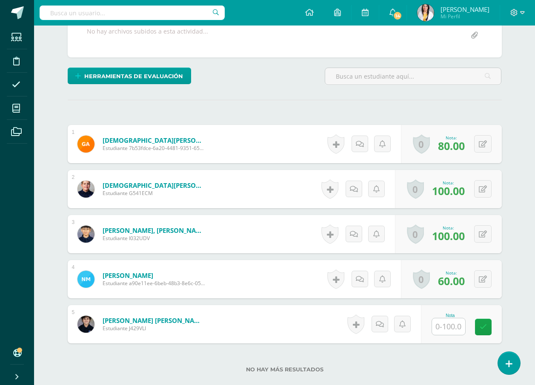
scroll to position [226, 0]
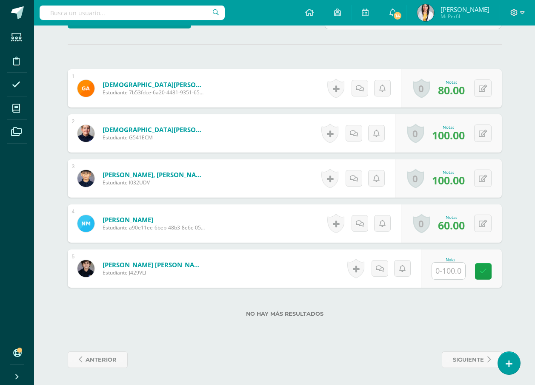
click at [454, 274] on input "text" at bounding box center [448, 271] width 33 height 17
type input "70"
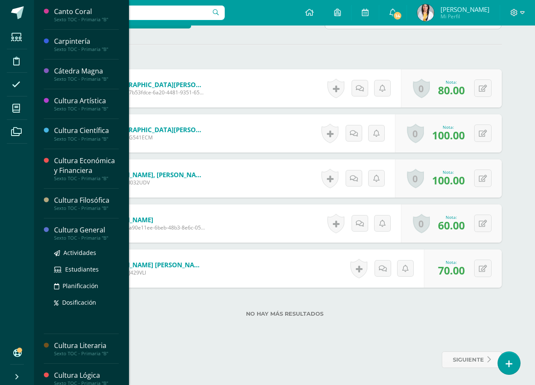
click at [83, 235] on div "Sexto TOC - Primaria "B"" at bounding box center [86, 238] width 65 height 6
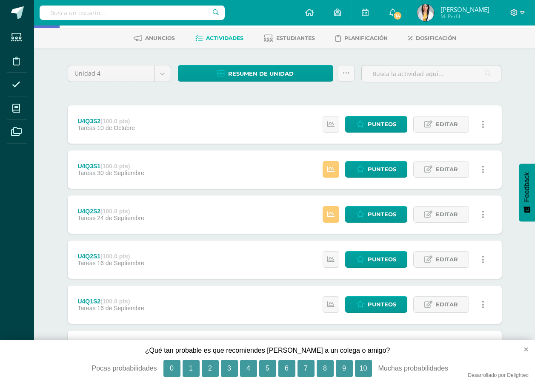
scroll to position [77, 0]
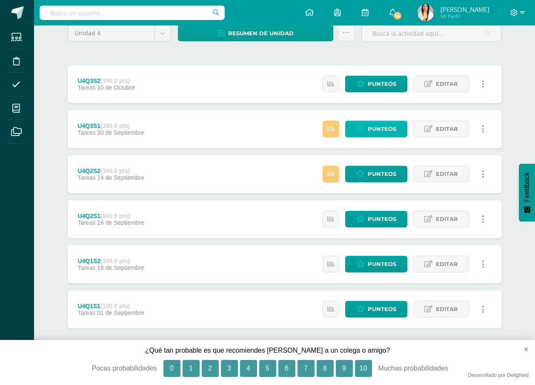
click at [376, 126] on span "Punteos" at bounding box center [382, 129] width 29 height 16
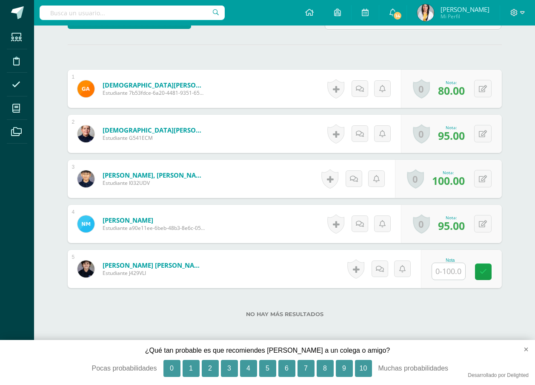
scroll to position [226, 0]
click at [444, 275] on input "text" at bounding box center [448, 271] width 33 height 17
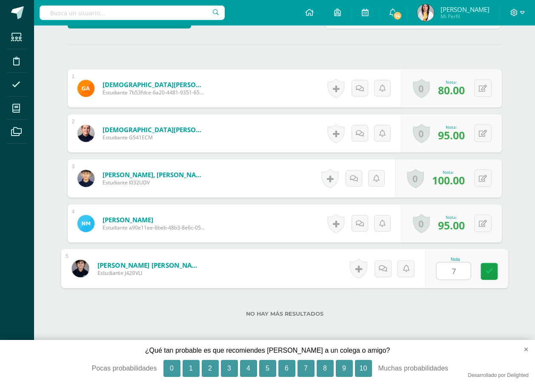
type input "70"
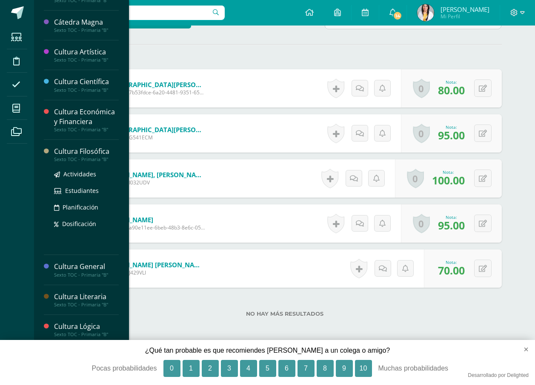
scroll to position [85, 0]
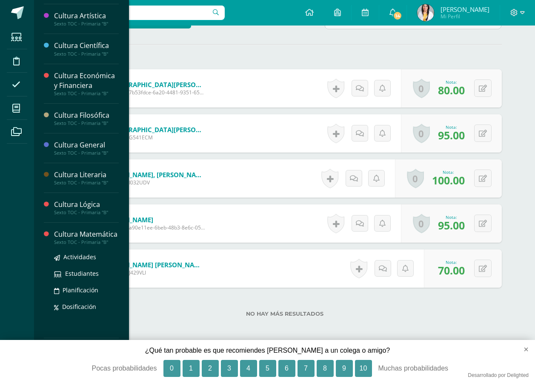
click at [83, 239] on div "Cultura Matemática" at bounding box center [86, 235] width 65 height 10
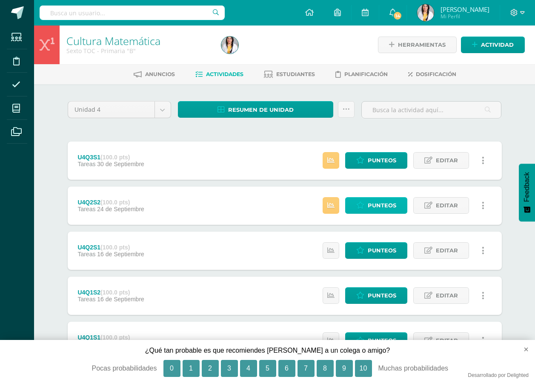
click at [373, 208] on span "Punteos" at bounding box center [382, 206] width 29 height 16
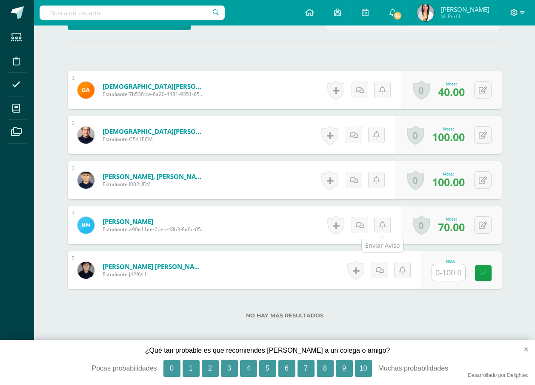
scroll to position [226, 0]
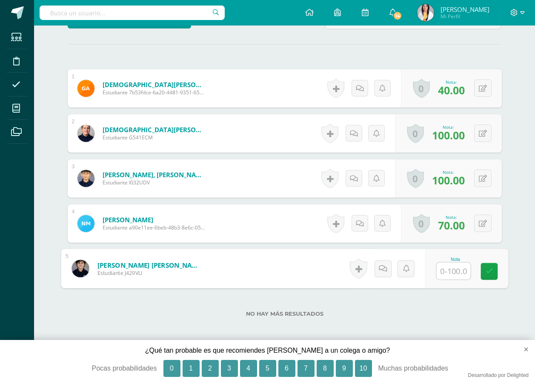
click at [455, 272] on input "text" at bounding box center [453, 271] width 34 height 17
type input "70"
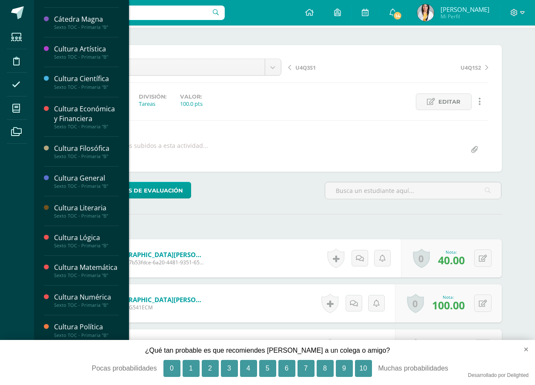
scroll to position [128, 0]
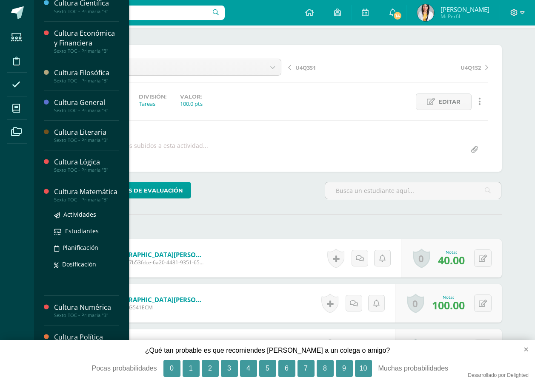
click at [74, 197] on div "Cultura Matemática" at bounding box center [86, 192] width 65 height 10
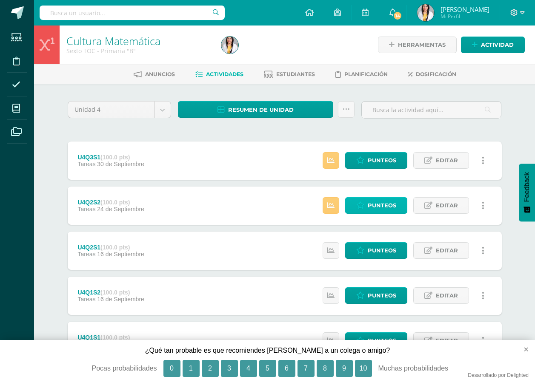
click at [388, 204] on span "Punteos" at bounding box center [382, 206] width 29 height 16
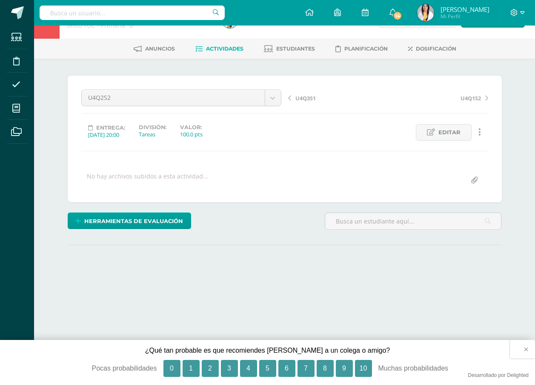
click at [528, 349] on button "×" at bounding box center [522, 349] width 25 height 19
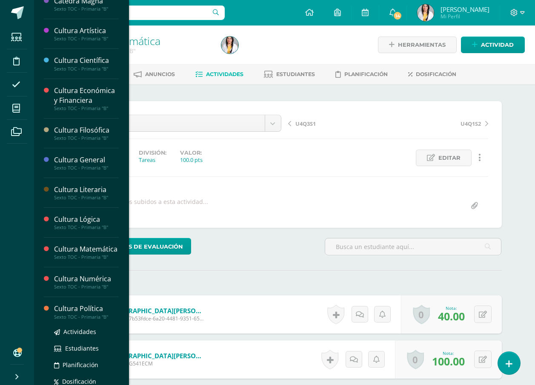
scroll to position [128, 0]
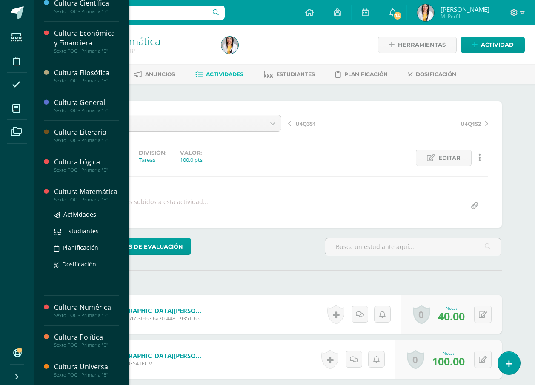
click at [68, 197] on div "Cultura Matemática" at bounding box center [86, 192] width 65 height 10
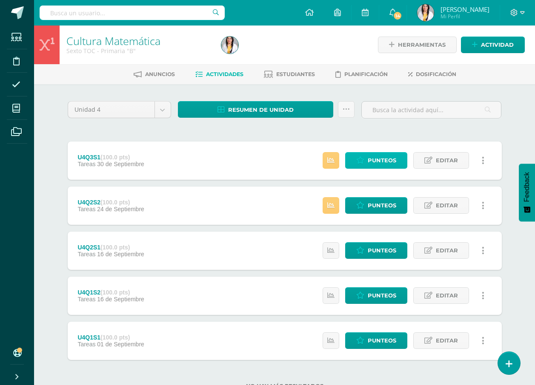
click at [399, 159] on link "Punteos" at bounding box center [376, 160] width 62 height 17
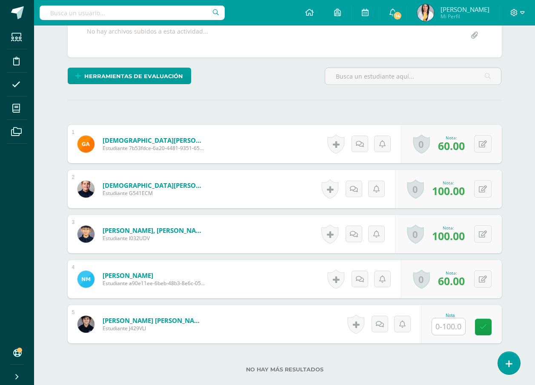
scroll to position [226, 0]
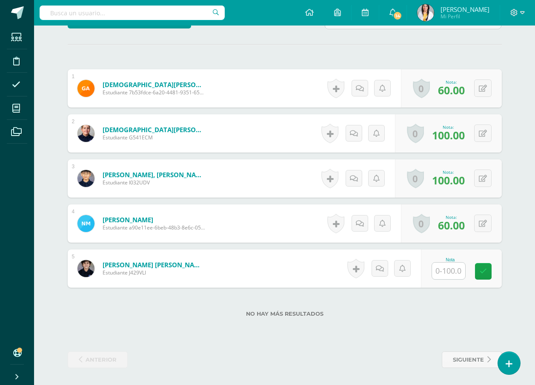
click at [458, 273] on input "text" at bounding box center [448, 271] width 33 height 17
type input "70"
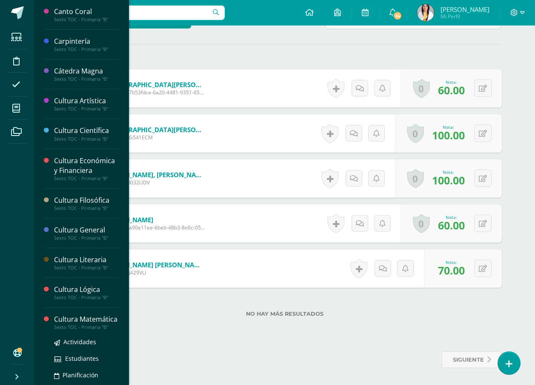
click at [71, 325] on div "Cultura Matemática" at bounding box center [86, 320] width 65 height 10
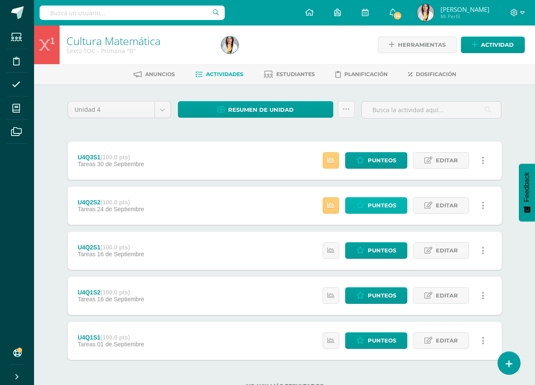
click at [376, 202] on span "Punteos" at bounding box center [382, 206] width 29 height 16
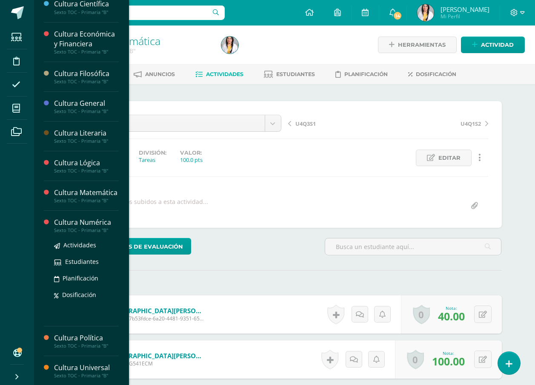
scroll to position [128, 0]
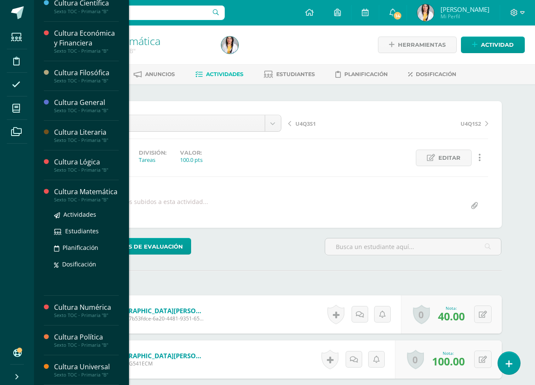
click at [69, 197] on div "Cultura Matemática" at bounding box center [86, 192] width 65 height 10
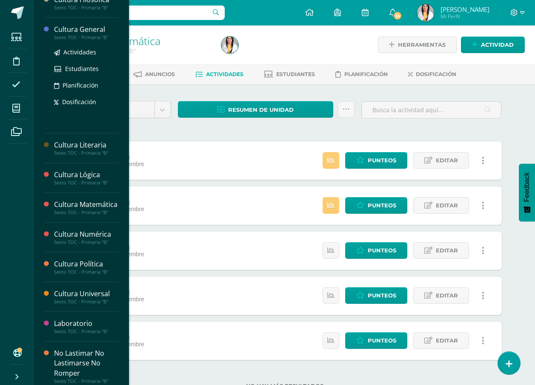
scroll to position [213, 0]
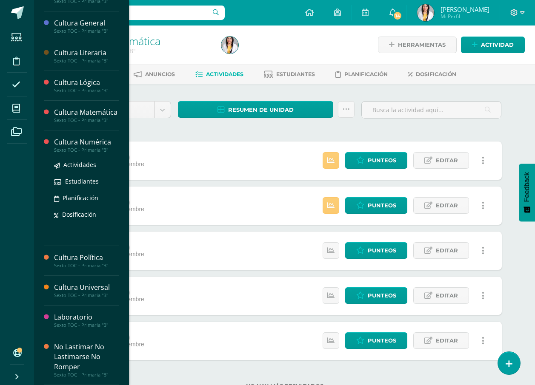
click at [84, 147] on div "Cultura Numérica" at bounding box center [86, 142] width 65 height 10
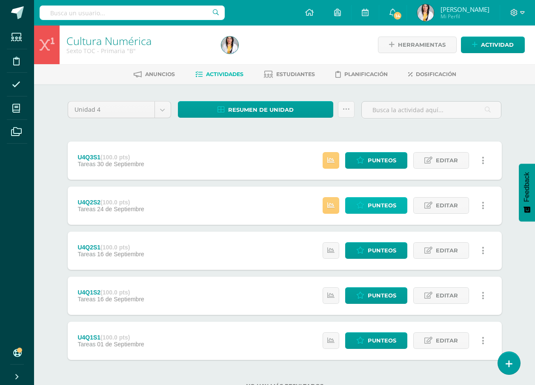
click at [384, 205] on span "Punteos" at bounding box center [382, 206] width 29 height 16
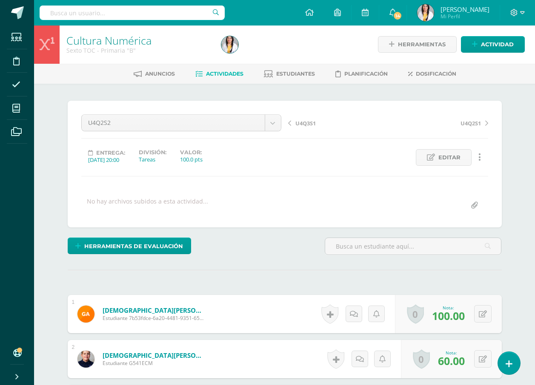
scroll to position [226, 0]
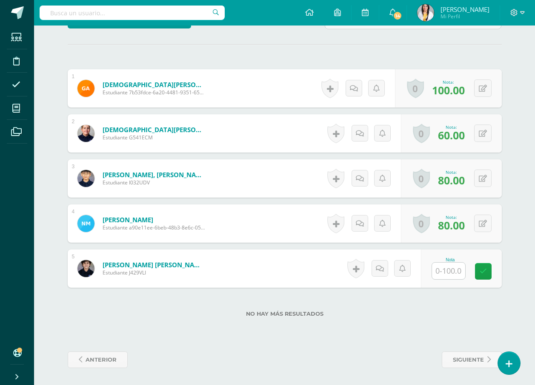
click at [459, 267] on input "text" at bounding box center [448, 271] width 33 height 17
type input "70"
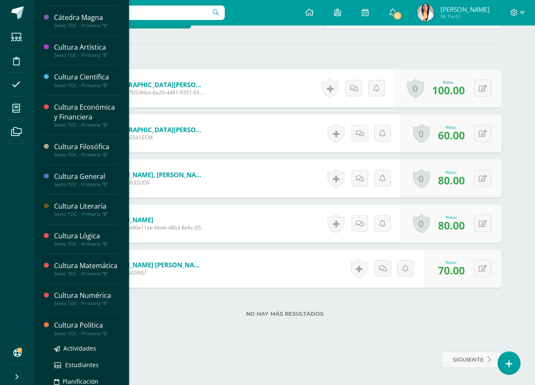
scroll to position [128, 0]
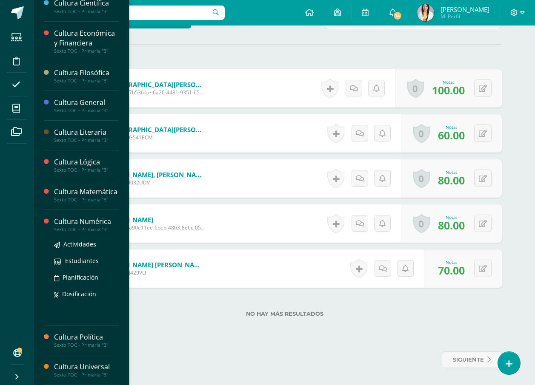
click at [80, 227] on div "Cultura Numérica" at bounding box center [86, 222] width 65 height 10
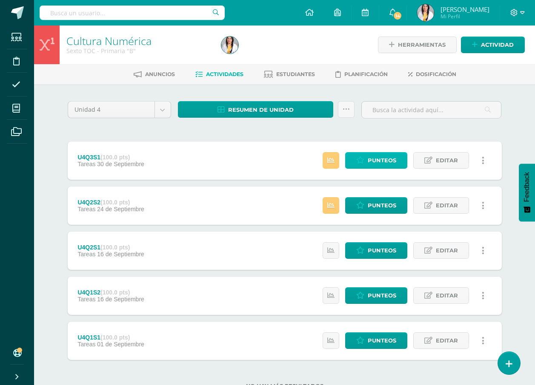
click at [396, 156] on link "Punteos" at bounding box center [376, 160] width 62 height 17
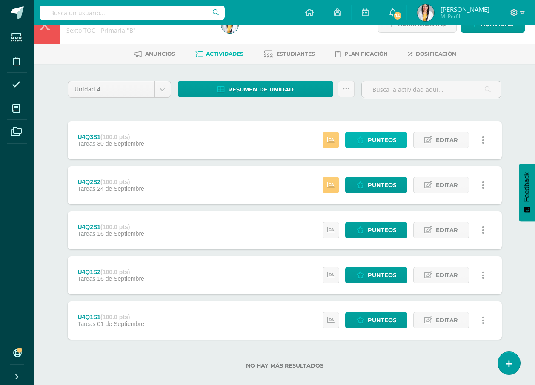
scroll to position [31, 0]
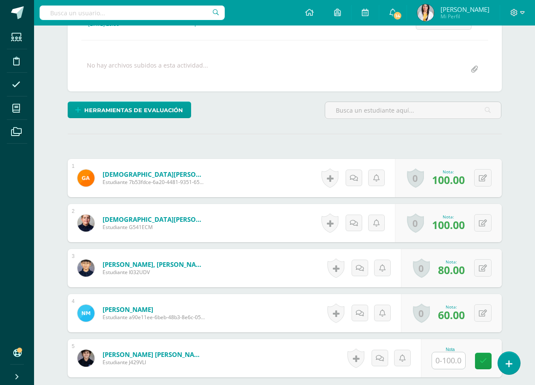
scroll to position [226, 0]
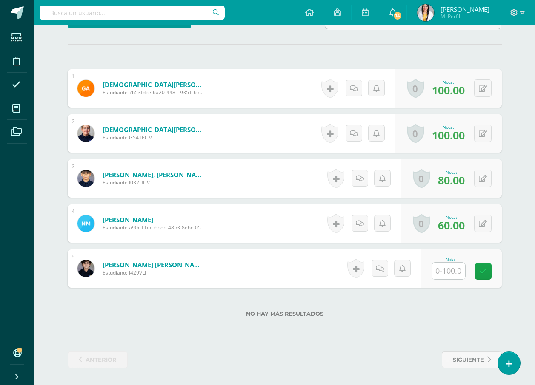
click at [458, 271] on input "text" at bounding box center [448, 271] width 33 height 17
type input "70"
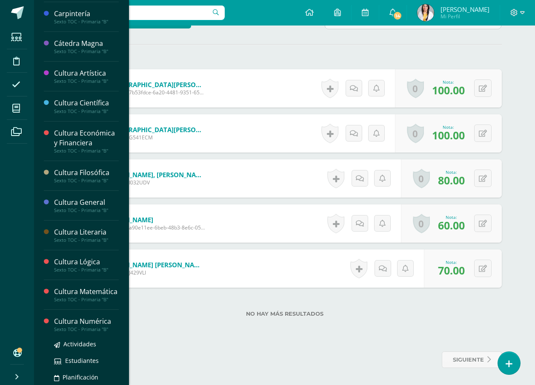
scroll to position [43, 0]
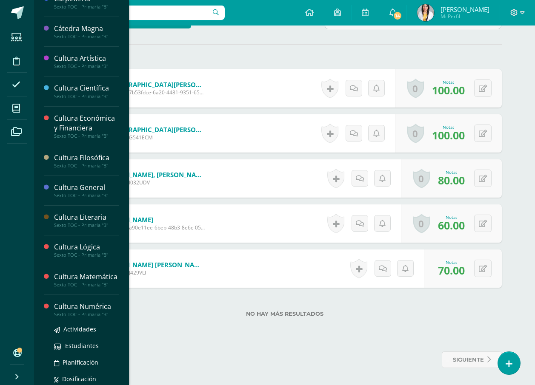
click at [82, 312] on div "Cultura Numérica" at bounding box center [86, 307] width 65 height 10
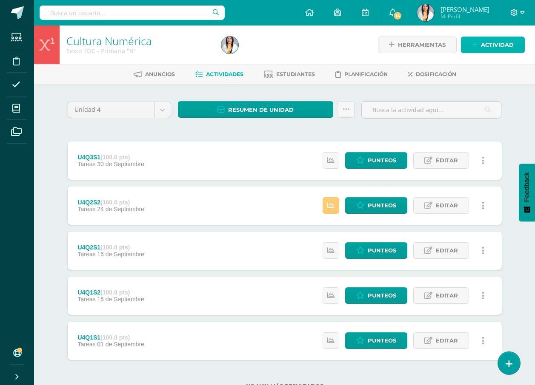
click at [519, 46] on link "Actividad" at bounding box center [493, 45] width 64 height 17
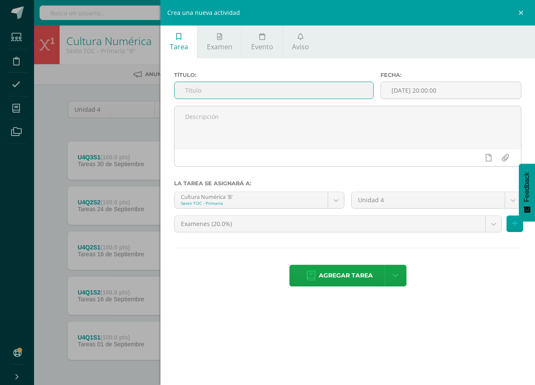
click at [318, 88] on input "text" at bounding box center [273, 90] width 199 height 17
type input "U4Q3S2"
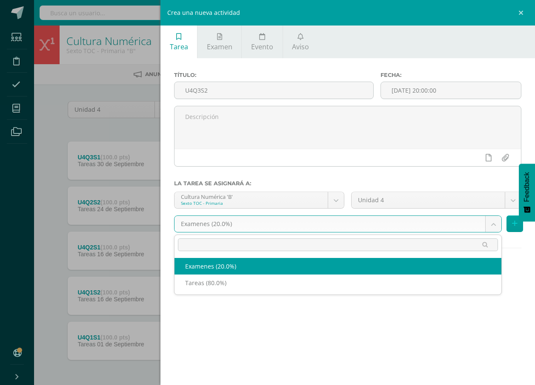
click at [328, 227] on body "Estudiantes Disciplina Asistencia Mis cursos Archivos Soporte Ayuda Reportar un…" at bounding box center [267, 208] width 535 height 417
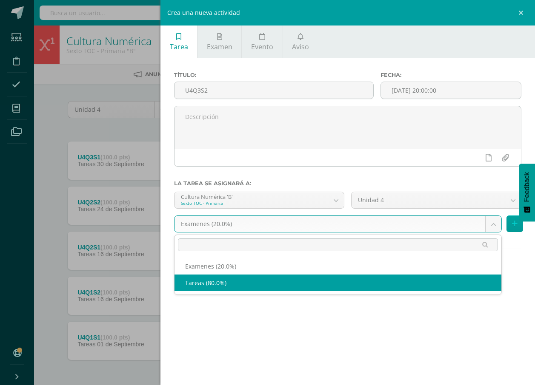
select select "139130"
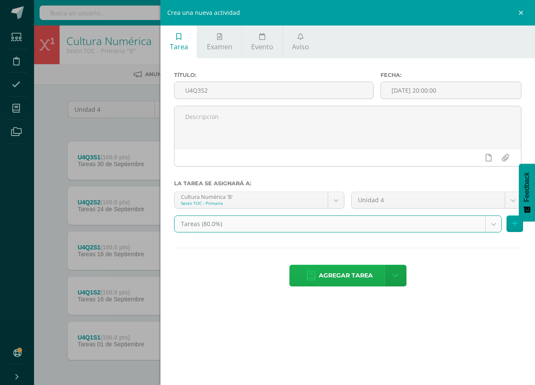
click at [325, 275] on span "Agregar tarea" at bounding box center [346, 275] width 54 height 21
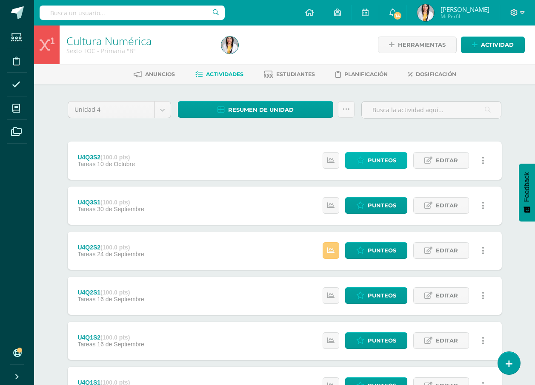
click at [378, 159] on span "Punteos" at bounding box center [382, 161] width 29 height 16
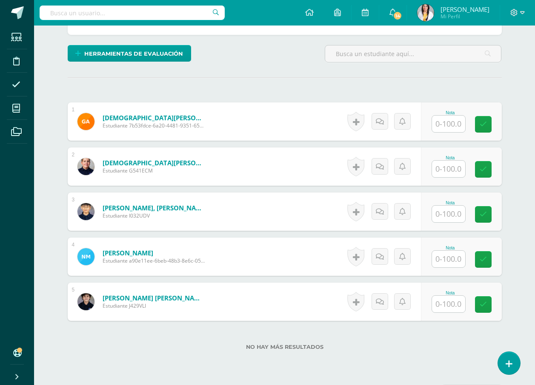
scroll to position [141, 0]
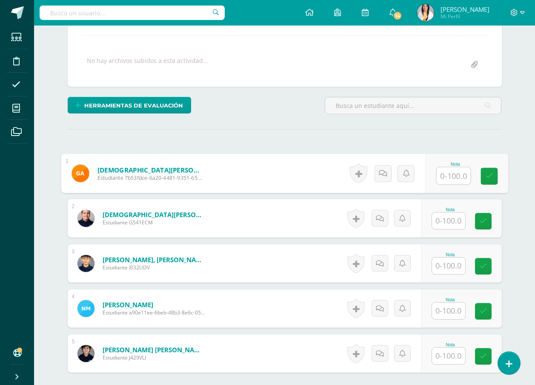
click at [451, 179] on input "text" at bounding box center [453, 176] width 34 height 17
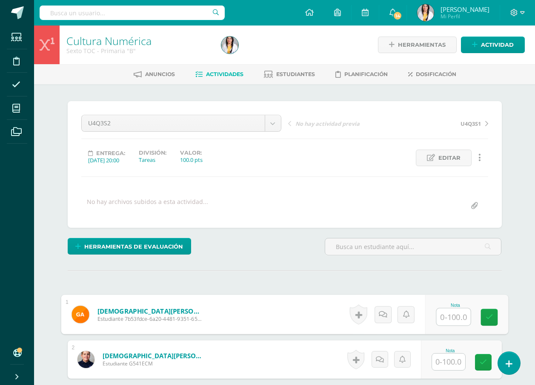
scroll to position [128, 0]
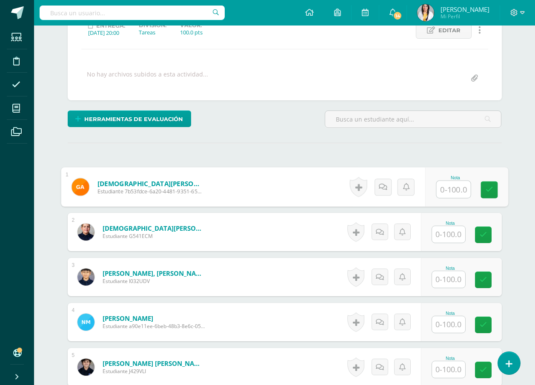
type input "1"
type input "100"
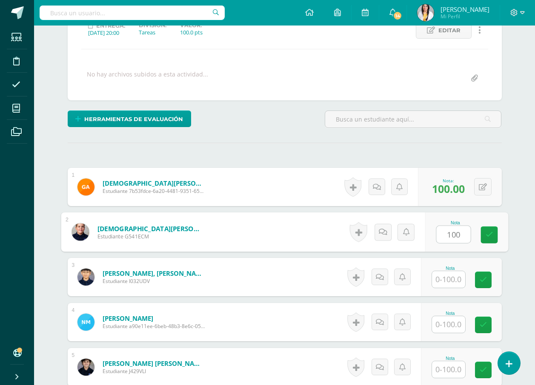
type input "100"
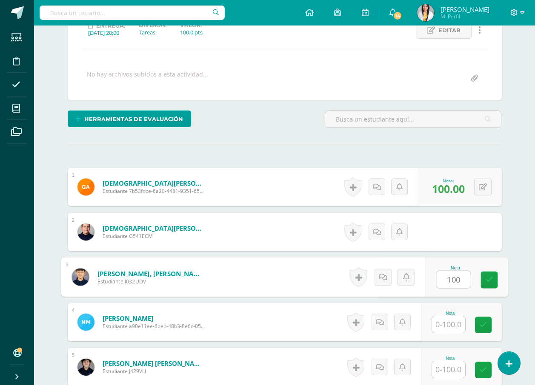
type input "100"
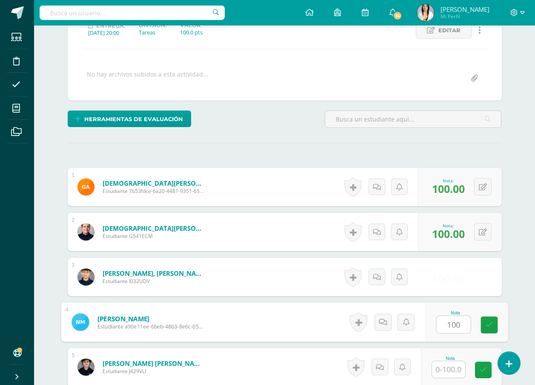
type input "100"
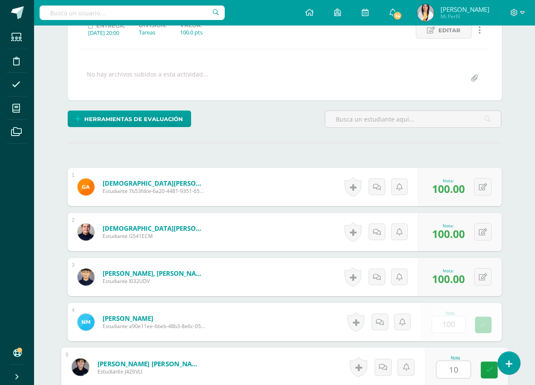
type input "100"
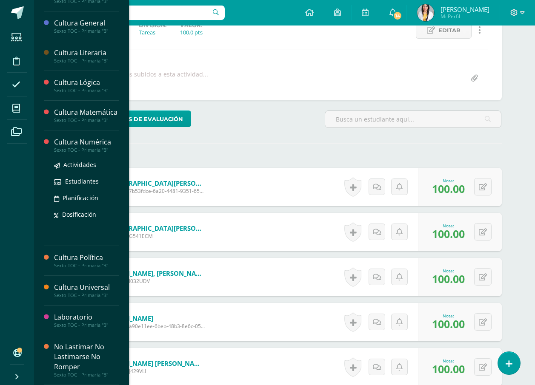
scroll to position [217, 0]
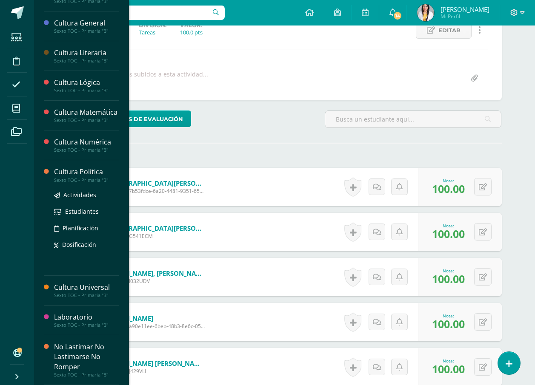
click at [86, 174] on div "Cultura Política" at bounding box center [86, 172] width 65 height 10
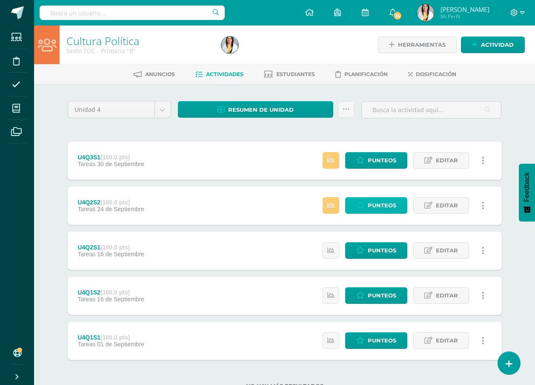
click at [391, 204] on span "Punteos" at bounding box center [382, 206] width 29 height 16
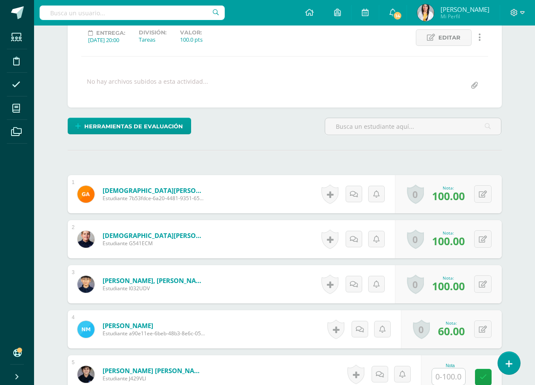
scroll to position [226, 0]
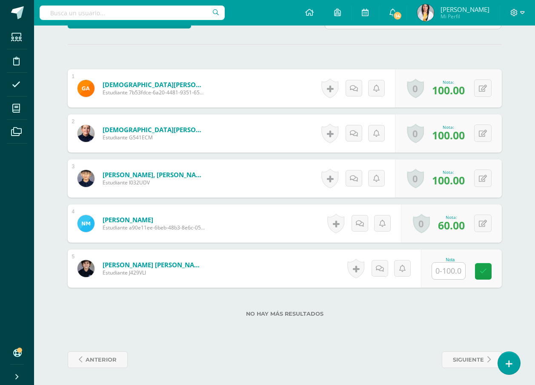
click at [466, 271] on div "Nota" at bounding box center [449, 269] width 37 height 22
click at [454, 272] on input "text" at bounding box center [448, 271] width 33 height 17
type input "70"
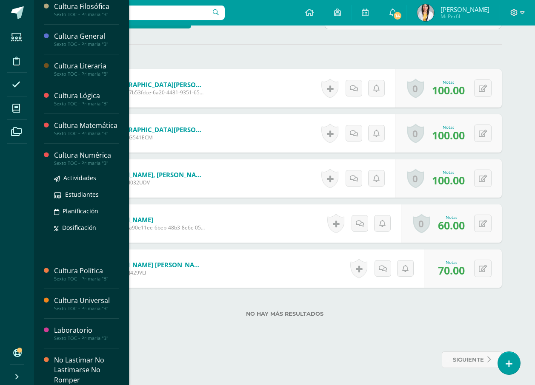
scroll to position [217, 0]
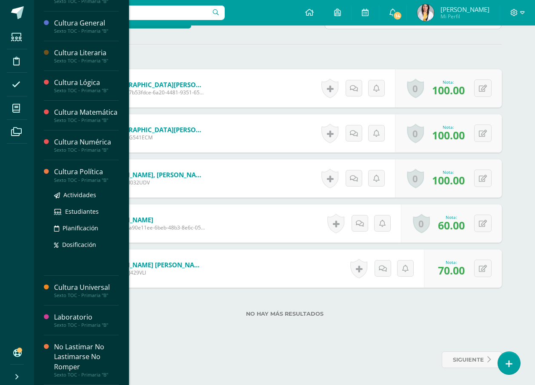
click at [85, 174] on div "Cultura Política" at bounding box center [86, 172] width 65 height 10
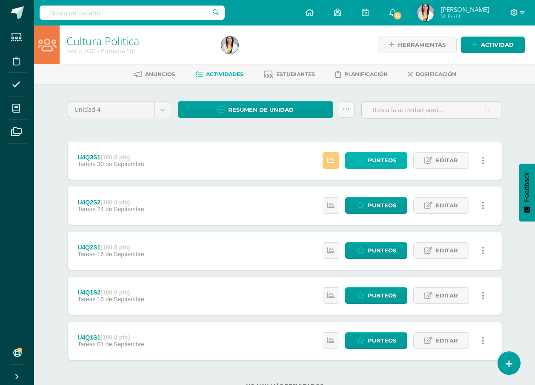
click at [384, 160] on span "Punteos" at bounding box center [382, 161] width 29 height 16
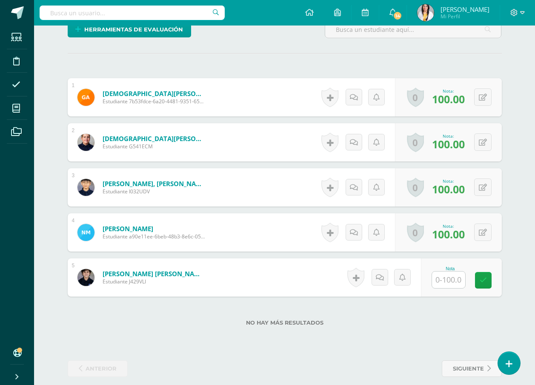
scroll to position [226, 0]
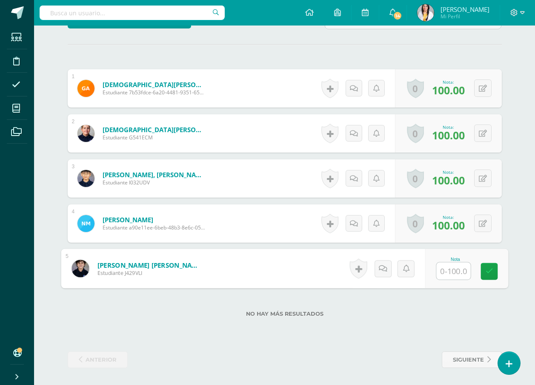
click at [442, 271] on input "text" at bounding box center [453, 271] width 34 height 17
type input "70"
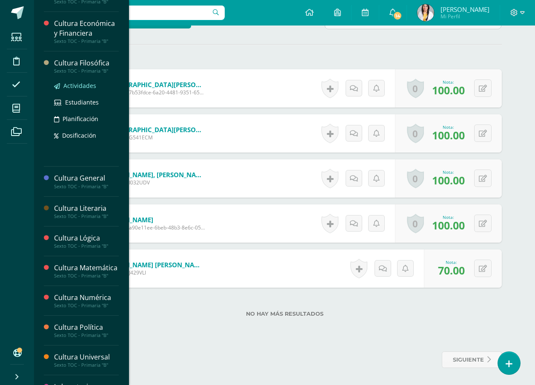
scroll to position [170, 0]
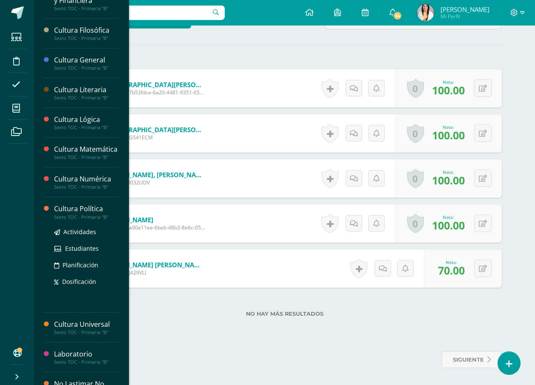
click at [90, 214] on div "Cultura Política" at bounding box center [86, 209] width 65 height 10
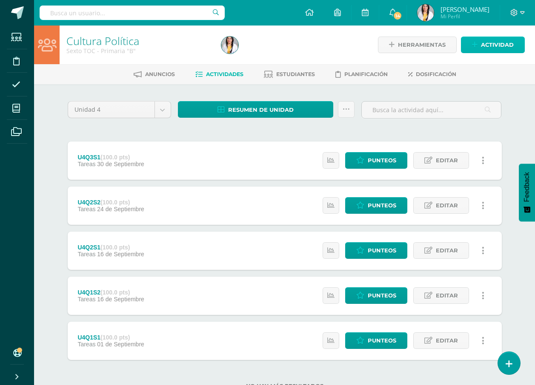
click at [479, 41] on link "Actividad" at bounding box center [493, 45] width 64 height 17
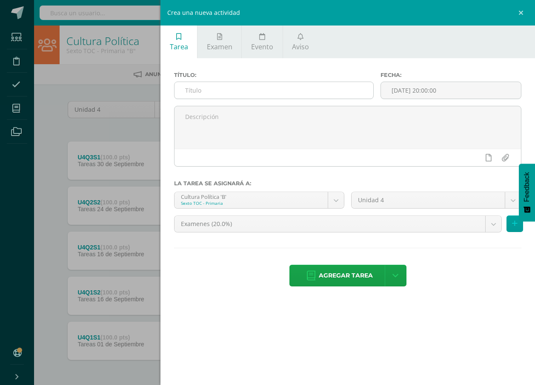
click at [203, 84] on input "text" at bounding box center [273, 90] width 199 height 17
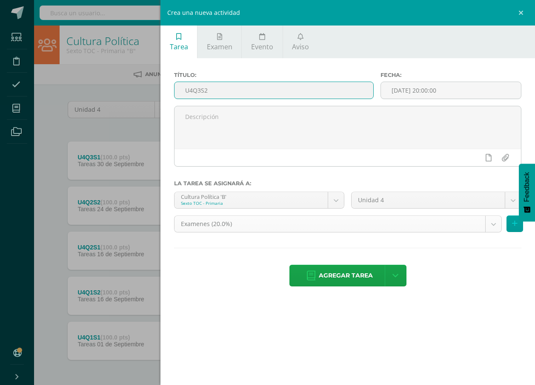
type input "U4Q3S2"
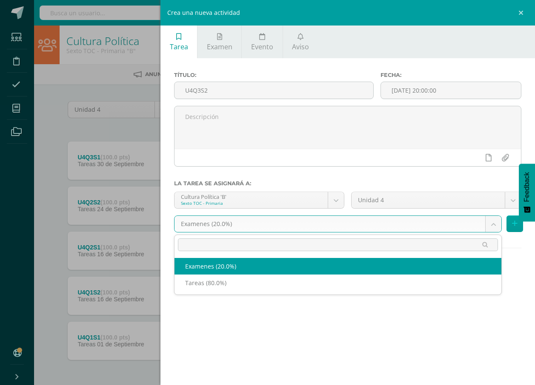
click at [271, 228] on body "Estudiantes Disciplina Asistencia Mis cursos Archivos Soporte Ayuda Reportar un…" at bounding box center [267, 208] width 535 height 417
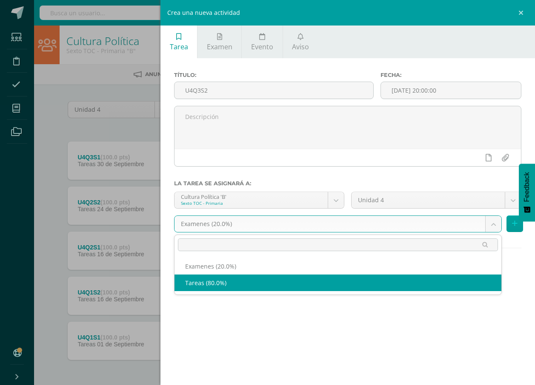
select select "139221"
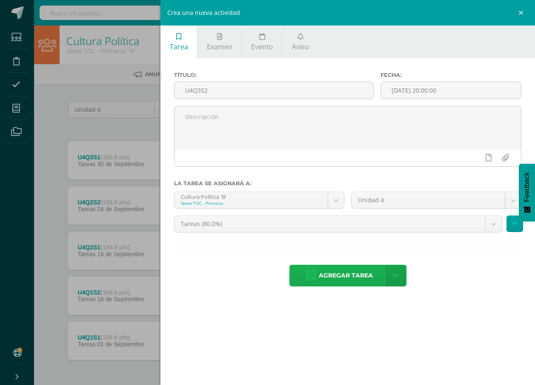
click at [312, 279] on icon at bounding box center [311, 275] width 9 height 9
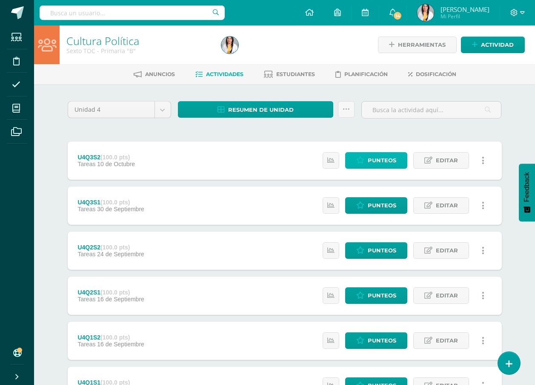
click at [396, 162] on span "Punteos" at bounding box center [382, 161] width 29 height 16
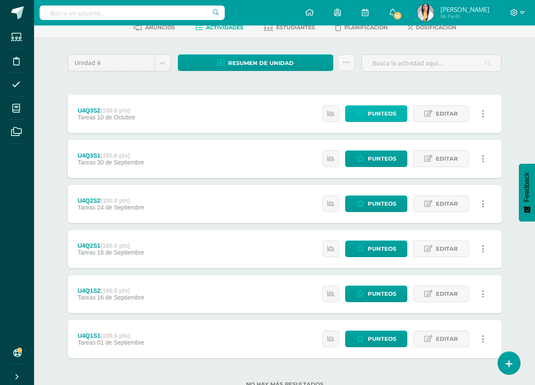
scroll to position [77, 0]
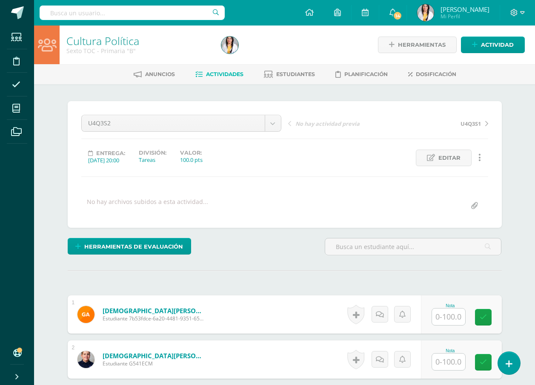
scroll to position [213, 0]
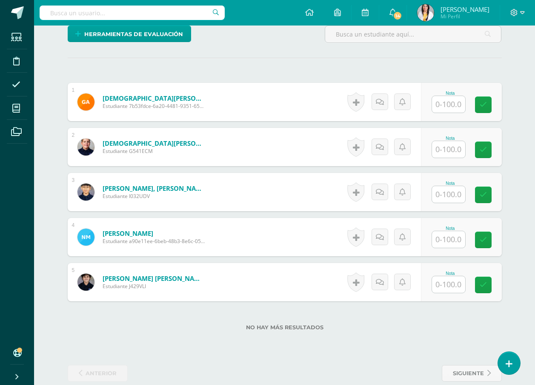
click at [459, 103] on input "text" at bounding box center [448, 104] width 33 height 17
type input "100"
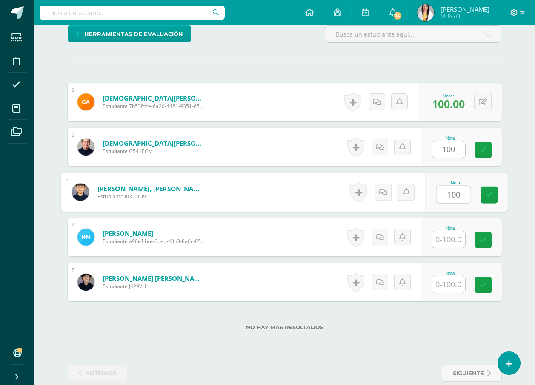
type input "100"
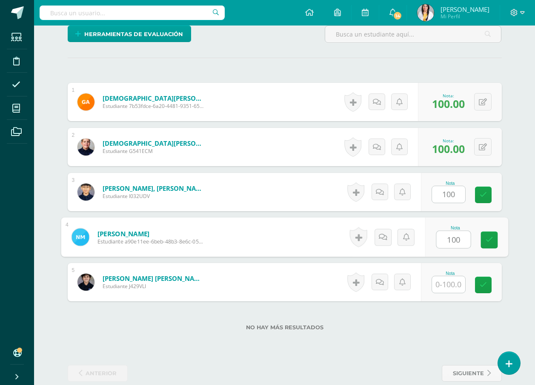
type input "100"
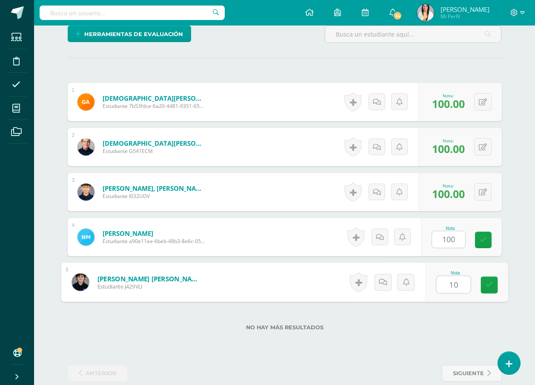
type input "100"
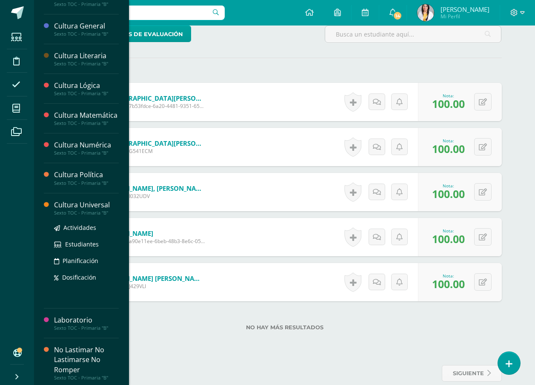
scroll to position [217, 0]
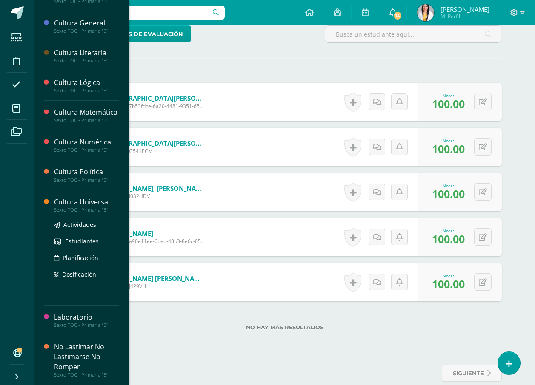
click at [98, 202] on div "Cultura Universal" at bounding box center [86, 202] width 65 height 10
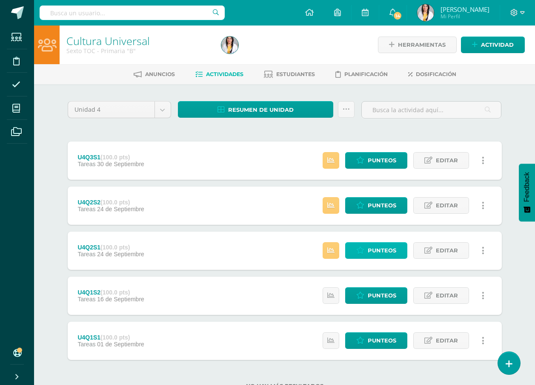
click at [375, 249] on span "Punteos" at bounding box center [382, 251] width 29 height 16
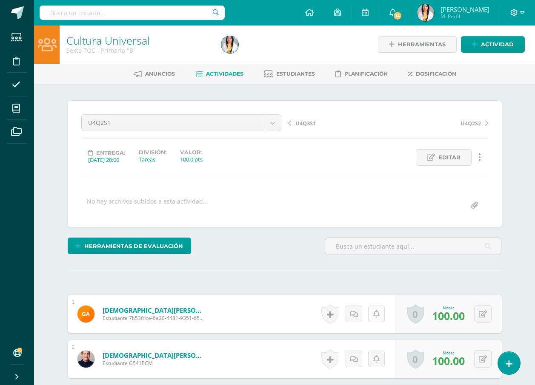
scroll to position [226, 0]
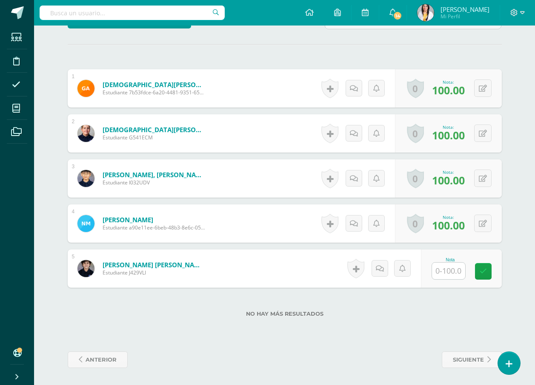
click at [451, 268] on input "text" at bounding box center [448, 271] width 33 height 17
type input "70"
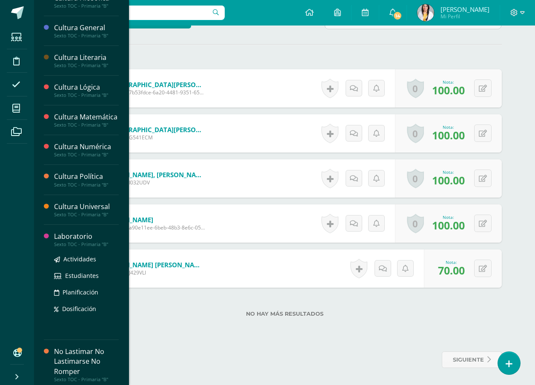
scroll to position [208, 0]
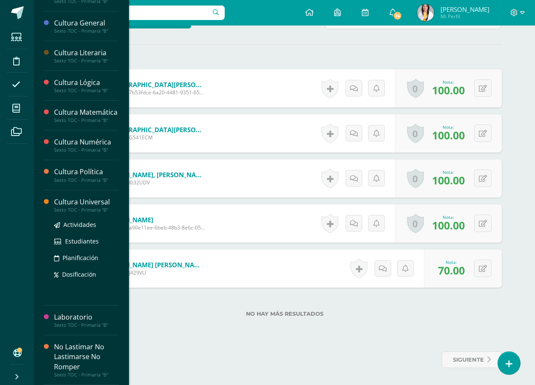
click at [87, 207] on div "Cultura Universal" at bounding box center [86, 202] width 65 height 10
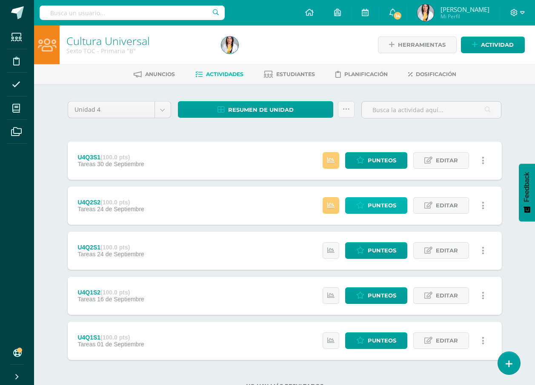
click at [380, 203] on span "Punteos" at bounding box center [382, 206] width 29 height 16
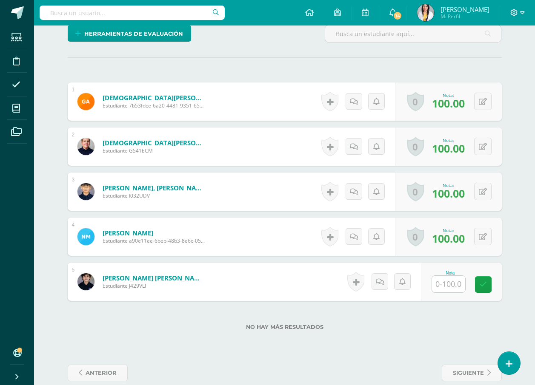
scroll to position [226, 0]
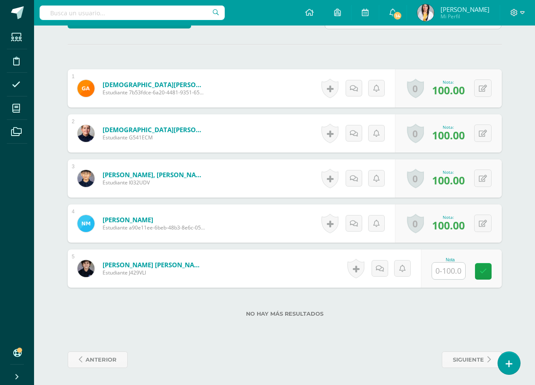
click at [447, 269] on input "text" at bounding box center [448, 271] width 33 height 17
type input "70"
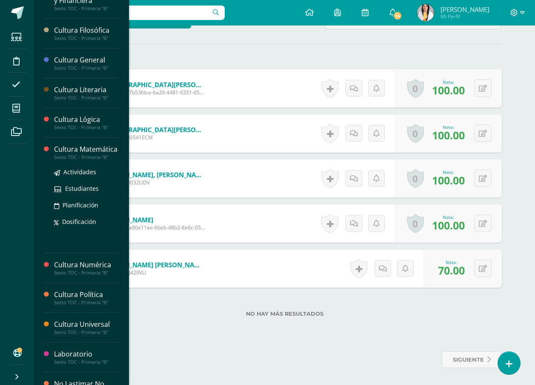
scroll to position [170, 0]
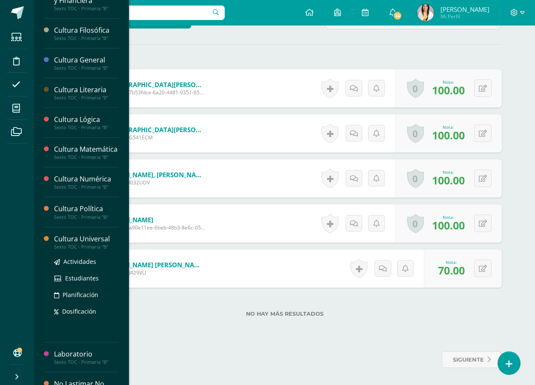
click at [84, 244] on div "Cultura Universal" at bounding box center [86, 239] width 65 height 10
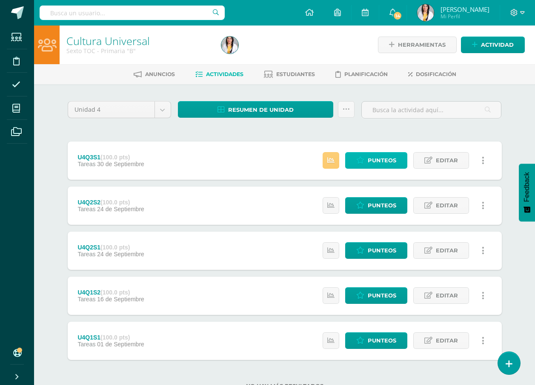
click at [388, 159] on span "Punteos" at bounding box center [382, 161] width 29 height 16
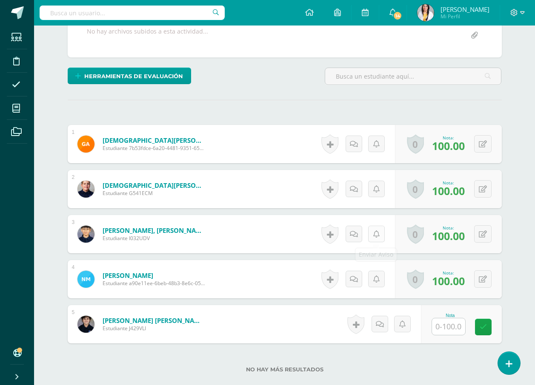
scroll to position [226, 0]
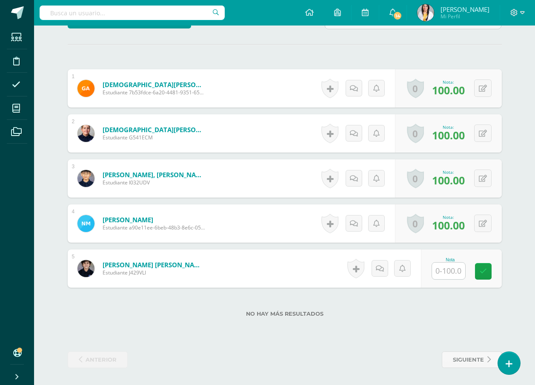
click at [455, 277] on input "text" at bounding box center [448, 271] width 33 height 17
type input "70"
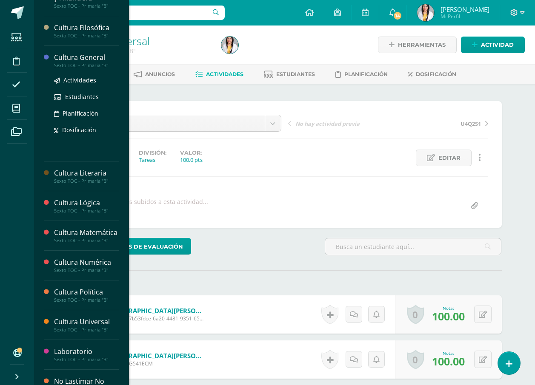
scroll to position [180, 0]
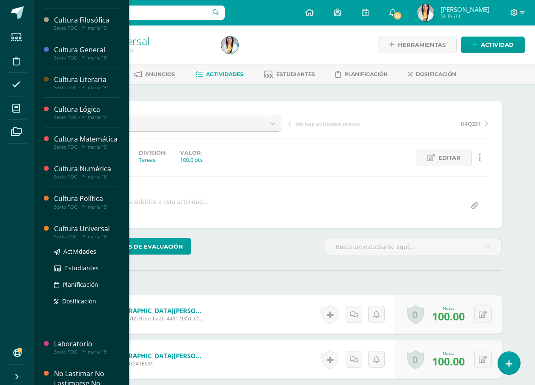
click at [87, 234] on div "Cultura Universal" at bounding box center [86, 229] width 65 height 10
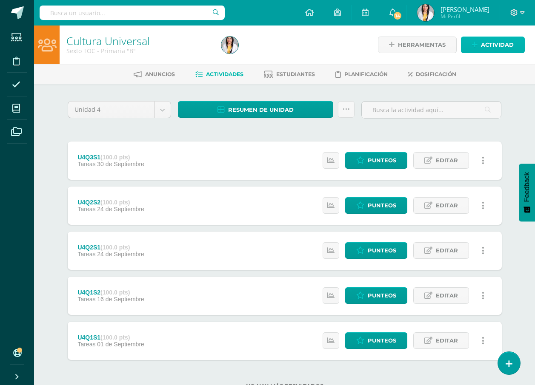
click at [504, 42] on span "Actividad" at bounding box center [497, 45] width 33 height 16
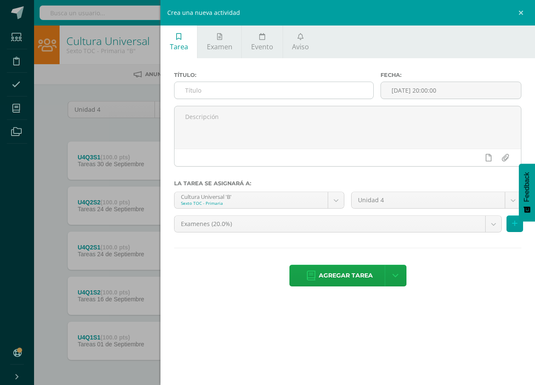
click at [314, 84] on input "text" at bounding box center [273, 90] width 199 height 17
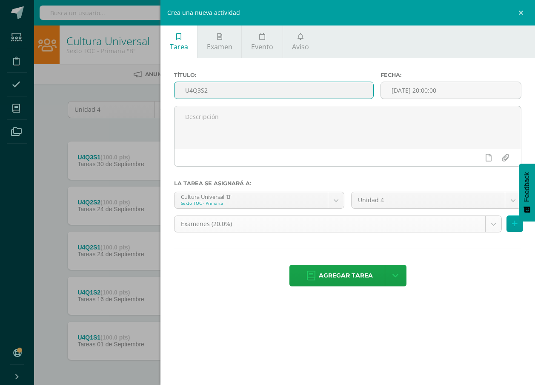
type input "U4Q3S2"
click at [432, 224] on body "Estudiantes Disciplina Asistencia Mis cursos Archivos Soporte Ayuda Reportar un…" at bounding box center [267, 208] width 535 height 417
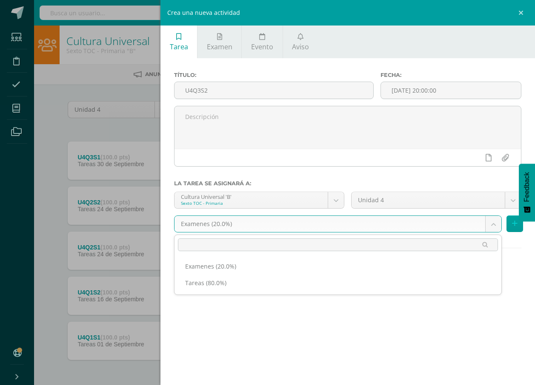
click at [382, 295] on ul "Examenes (20.0%) Tareas (80.0%)" at bounding box center [337, 275] width 327 height 40
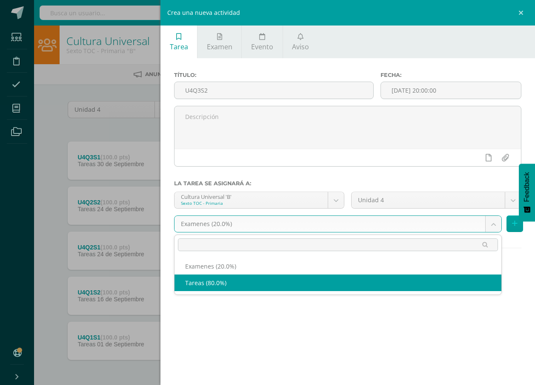
select select "139338"
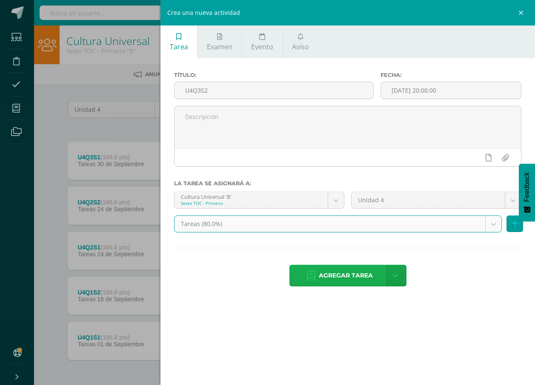
click at [362, 271] on span "Agregar tarea" at bounding box center [346, 275] width 54 height 21
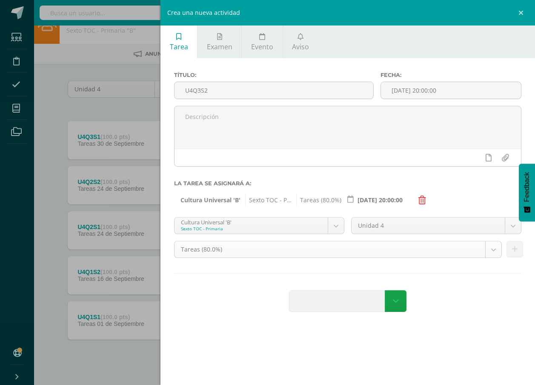
scroll to position [31, 0]
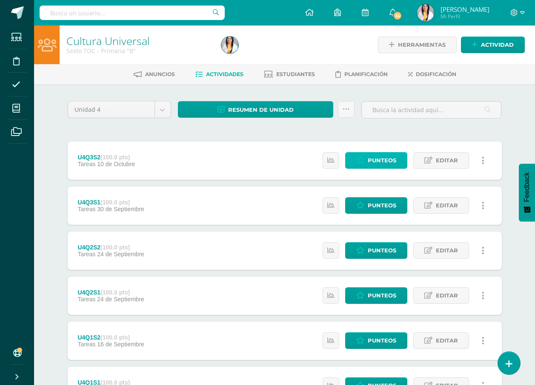
click at [396, 169] on link "Punteos" at bounding box center [376, 160] width 62 height 17
click at [388, 159] on span "Punteos" at bounding box center [382, 161] width 29 height 16
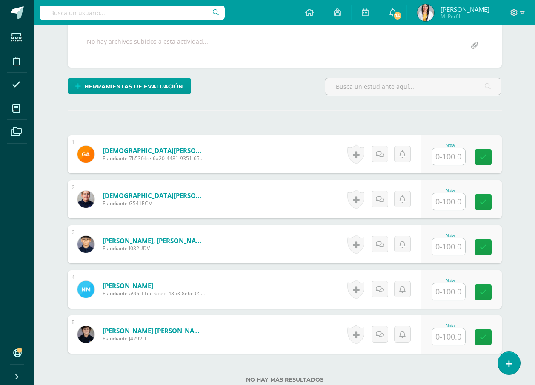
scroll to position [99, 0]
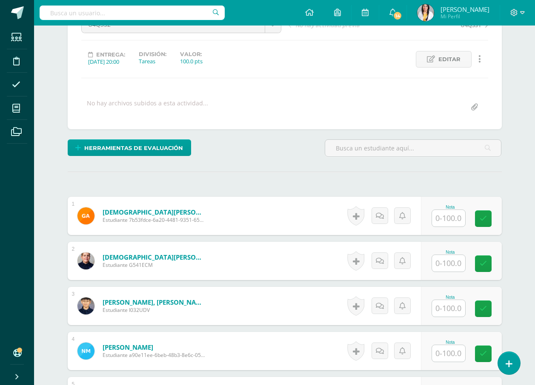
click at [458, 220] on input "text" at bounding box center [448, 218] width 33 height 17
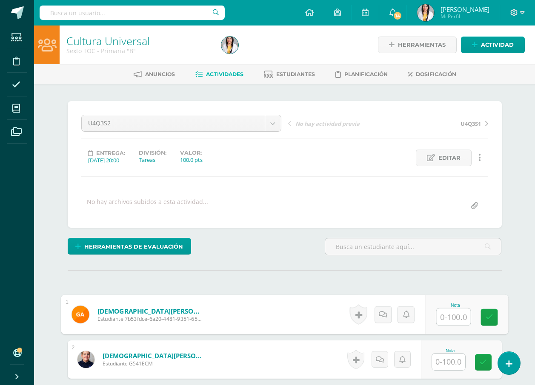
scroll to position [170, 0]
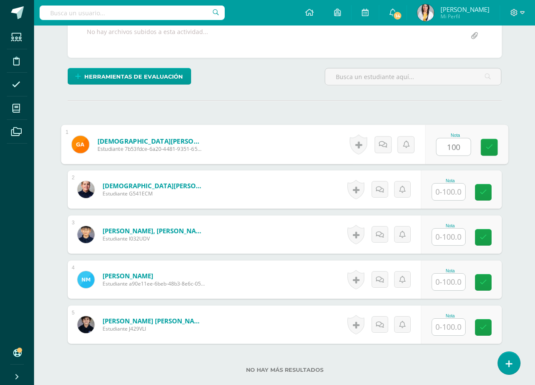
type input "100"
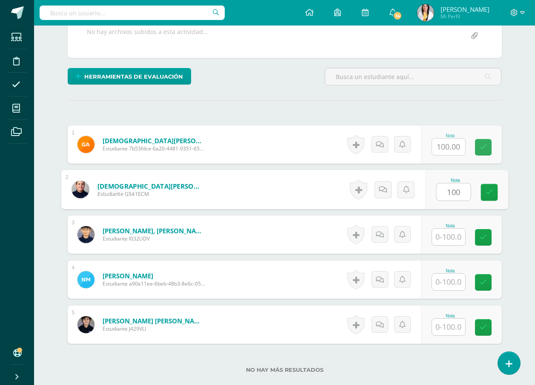
type input "100"
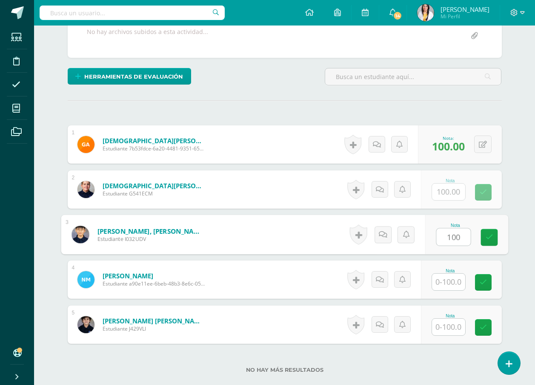
type input "100"
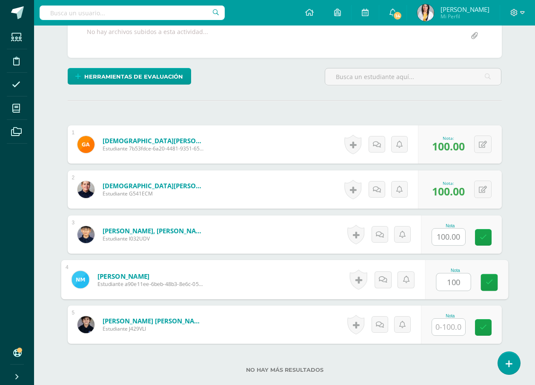
type input "100"
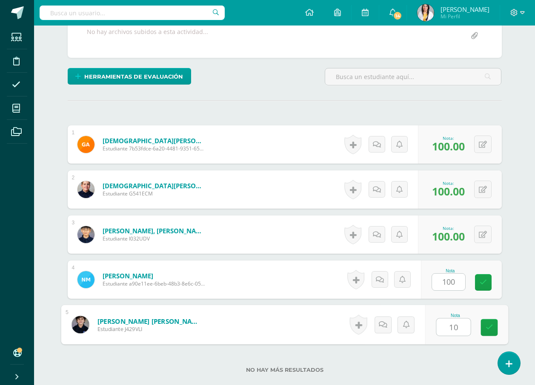
type input "100"
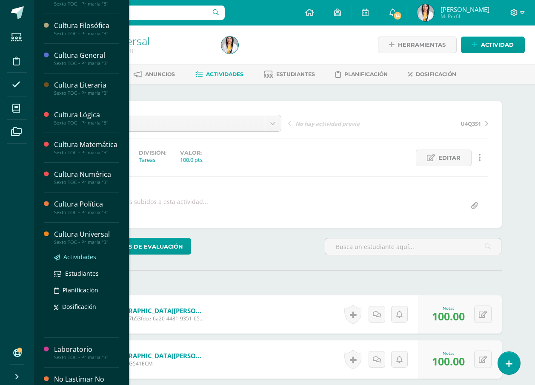
scroll to position [217, 0]
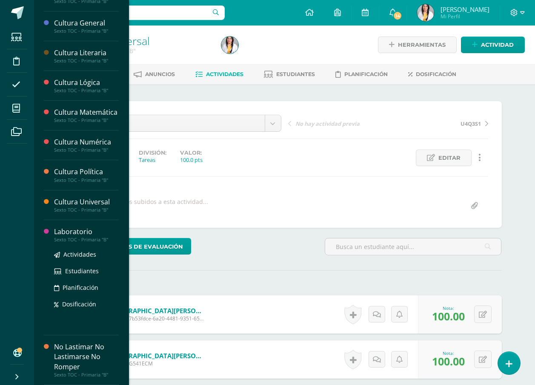
click at [80, 234] on div "Laboratorio" at bounding box center [86, 232] width 65 height 10
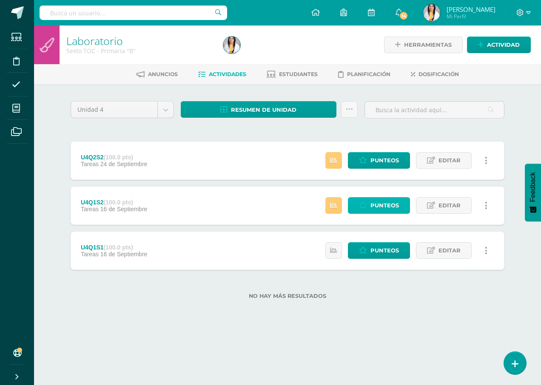
click at [402, 205] on link "Punteos" at bounding box center [379, 205] width 62 height 17
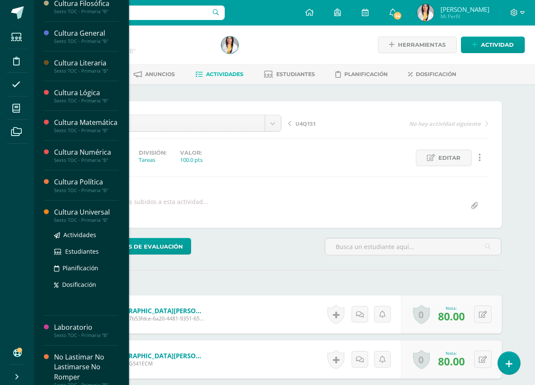
scroll to position [207, 0]
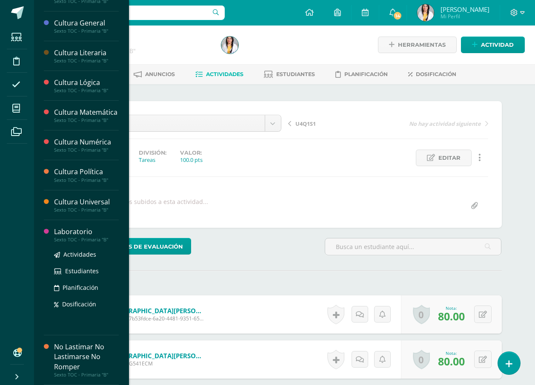
click at [80, 237] on div "Laboratorio" at bounding box center [86, 232] width 65 height 10
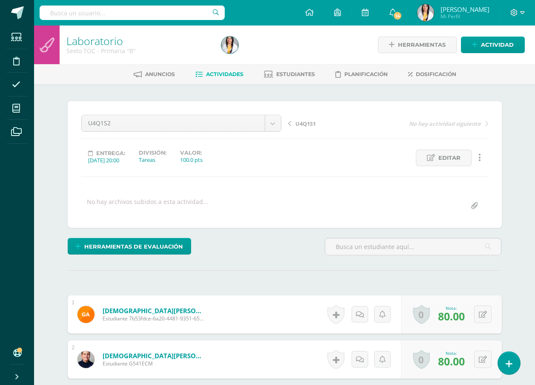
scroll to position [131, 0]
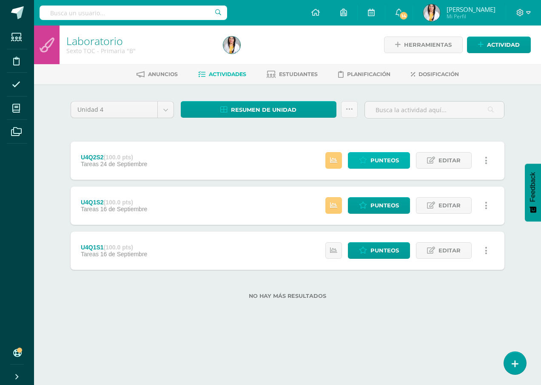
click at [398, 160] on span "Punteos" at bounding box center [385, 161] width 29 height 16
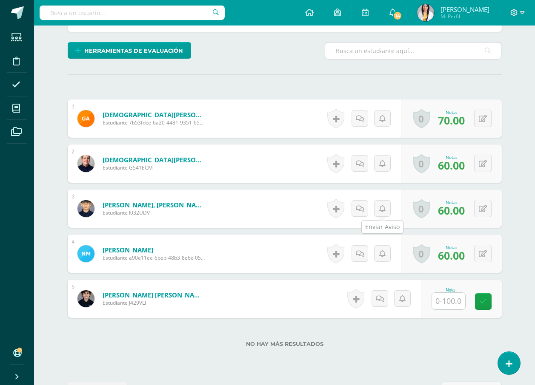
scroll to position [226, 0]
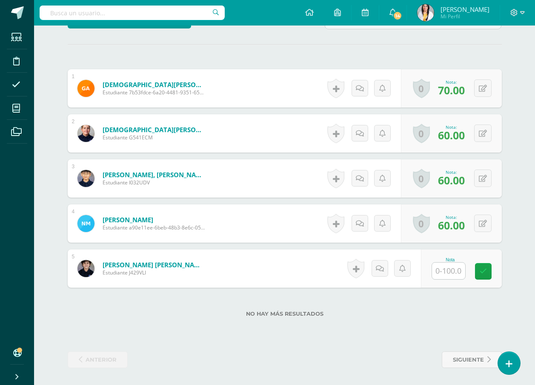
click at [457, 271] on input "text" at bounding box center [448, 271] width 33 height 17
type input "70"
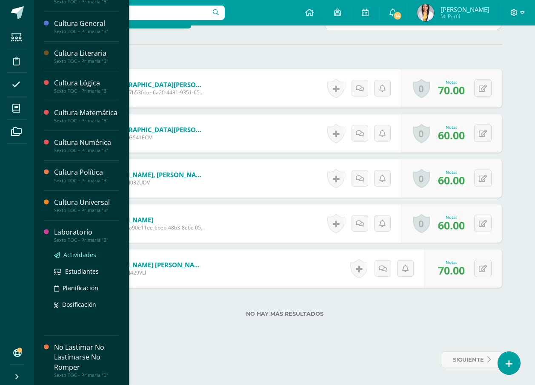
scroll to position [213, 0]
click at [83, 237] on div "Laboratorio" at bounding box center [86, 232] width 65 height 10
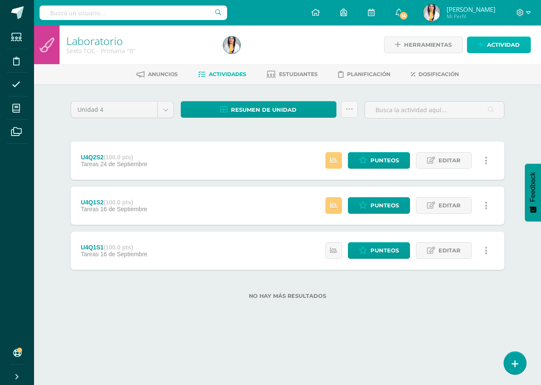
click at [515, 43] on span "Actividad" at bounding box center [503, 45] width 33 height 16
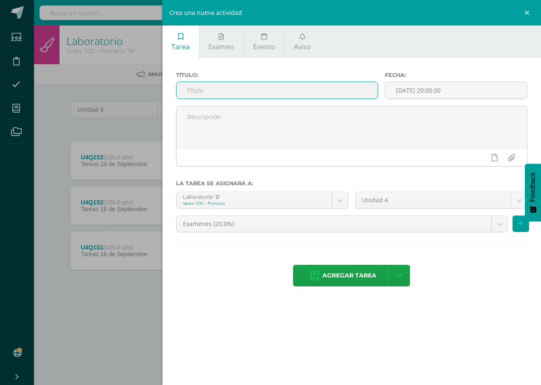
click at [291, 93] on input "text" at bounding box center [277, 90] width 201 height 17
type input "U4Q3S2"
click at [331, 223] on body "Estudiantes Disciplina Asistencia Mis cursos Archivos Soporte Ayuda Reportar un…" at bounding box center [270, 163] width 541 height 327
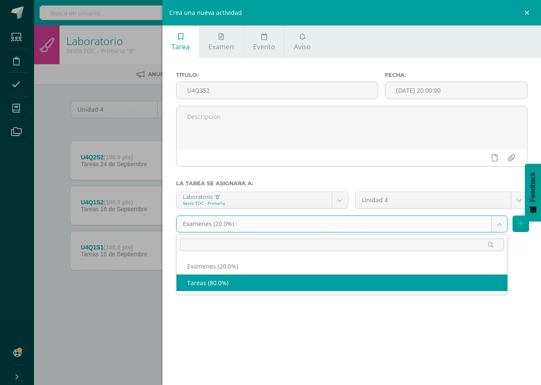
select select "139195"
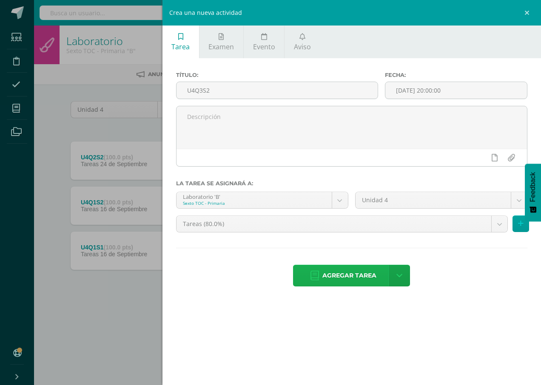
click at [358, 278] on span "Agregar tarea" at bounding box center [349, 275] width 54 height 21
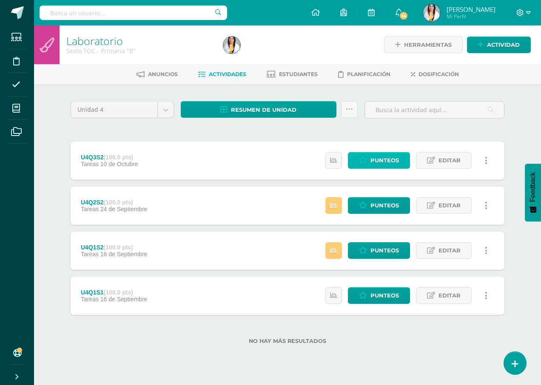
click at [380, 161] on span "Punteos" at bounding box center [385, 161] width 29 height 16
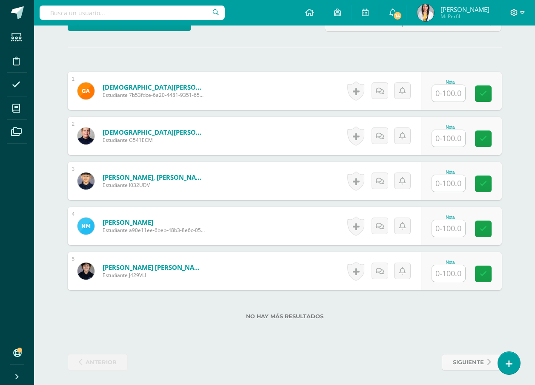
scroll to position [226, 0]
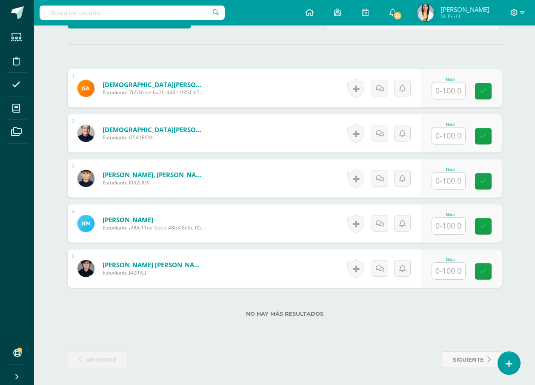
click at [448, 93] on input "text" at bounding box center [448, 91] width 33 height 17
type input "80"
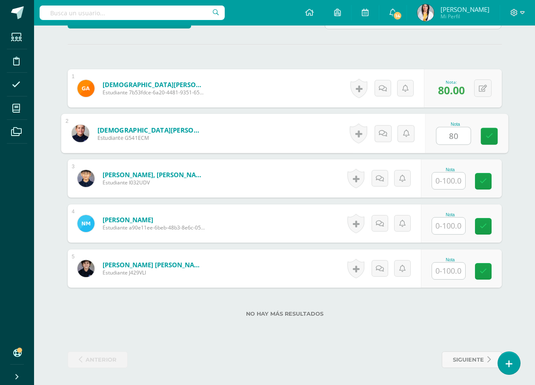
type input "80"
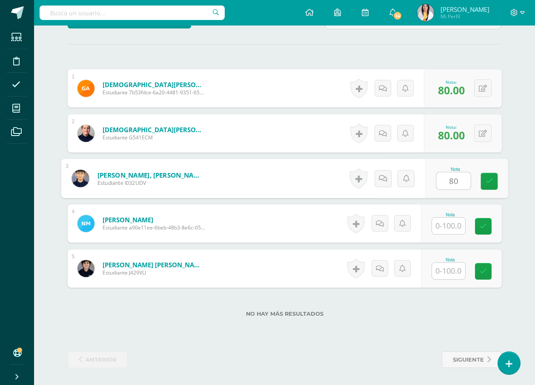
type input "80"
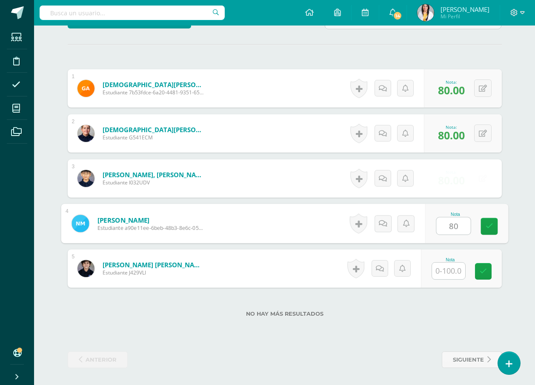
type input "80"
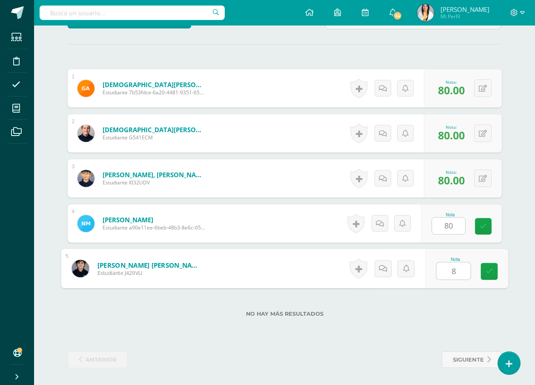
type input "80"
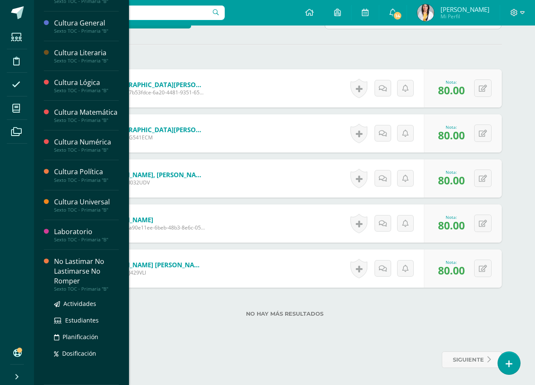
scroll to position [217, 0]
click at [80, 271] on div "No Lastimar No Lastimarse No Romper" at bounding box center [86, 271] width 65 height 29
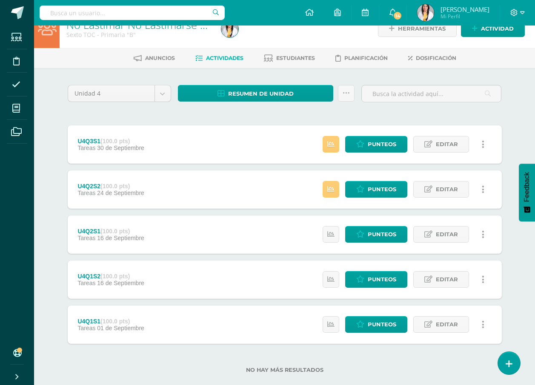
scroll to position [31, 0]
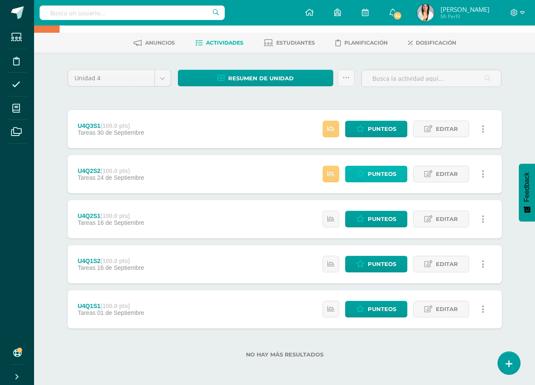
click at [399, 171] on link "Punteos" at bounding box center [376, 174] width 62 height 17
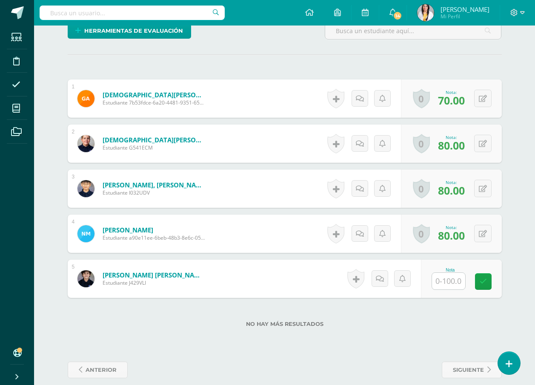
scroll to position [226, 0]
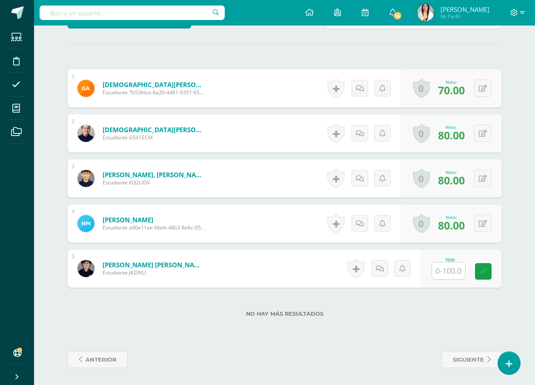
click at [448, 269] on input "text" at bounding box center [448, 271] width 33 height 17
type input "70"
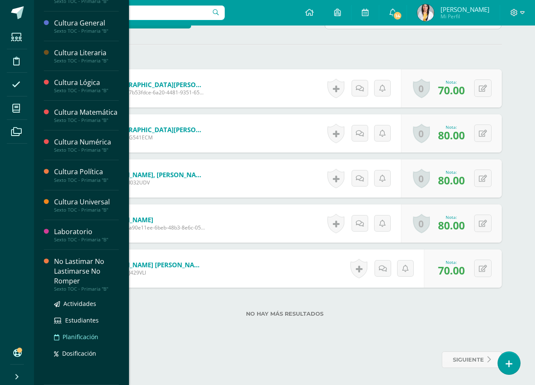
scroll to position [217, 0]
click at [71, 269] on div "No Lastimar No Lastimarse No Romper" at bounding box center [86, 271] width 65 height 29
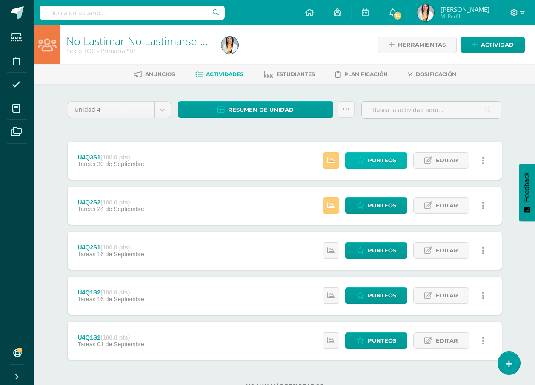
click at [393, 158] on span "Punteos" at bounding box center [382, 161] width 29 height 16
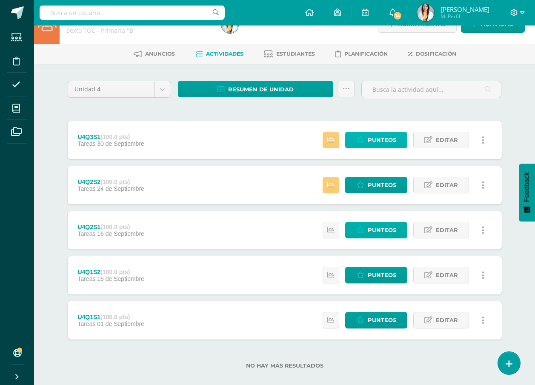
scroll to position [31, 0]
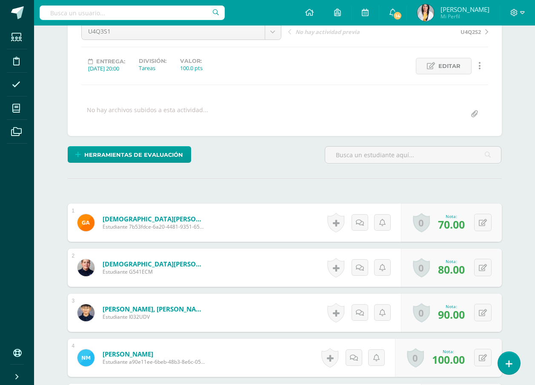
scroll to position [226, 0]
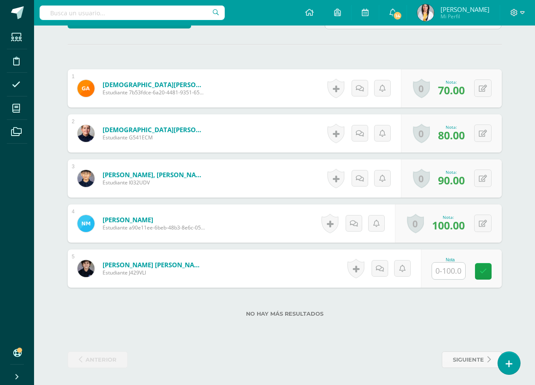
click at [447, 270] on input "text" at bounding box center [448, 271] width 33 height 17
type input "70"
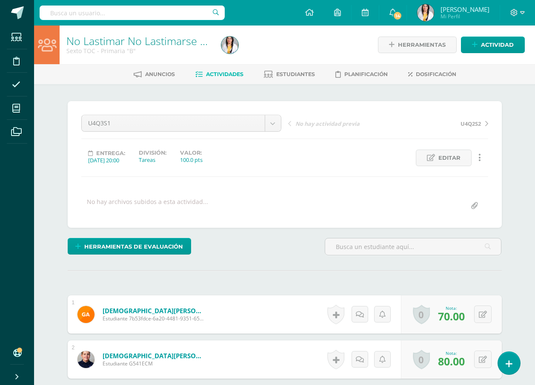
scroll to position [131, 0]
click at [505, 47] on span "Actividad" at bounding box center [497, 45] width 33 height 16
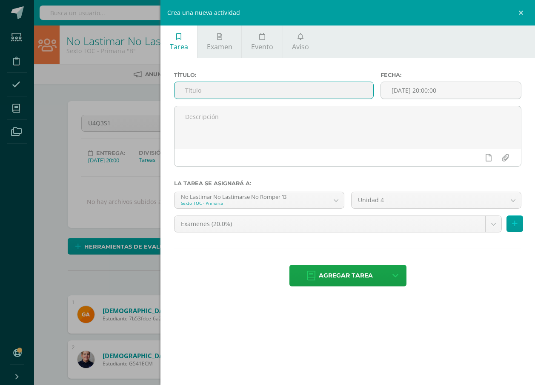
click at [295, 86] on input "text" at bounding box center [273, 90] width 199 height 17
type input "U4Q3S2"
click at [347, 223] on body "Estudiantes Disciplina Asistencia Mis cursos Archivos Soporte Ayuda Reportar un…" at bounding box center [267, 306] width 535 height 612
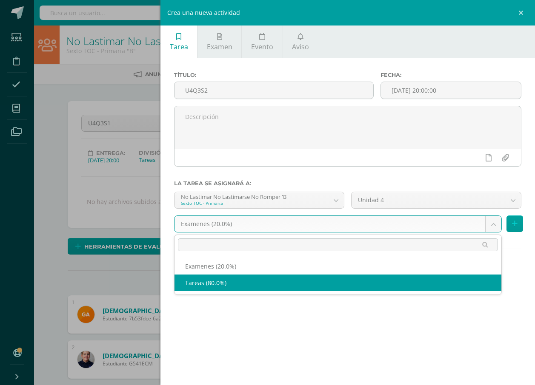
select select "139143"
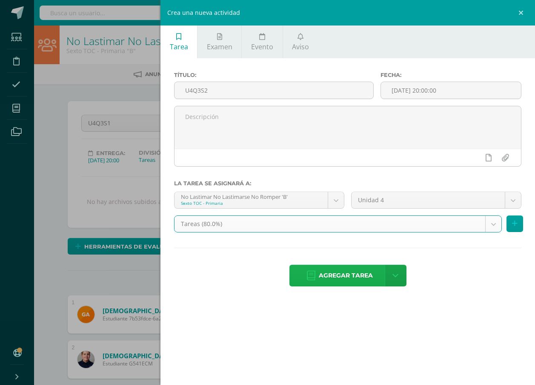
click at [345, 279] on span "Agregar tarea" at bounding box center [346, 275] width 54 height 21
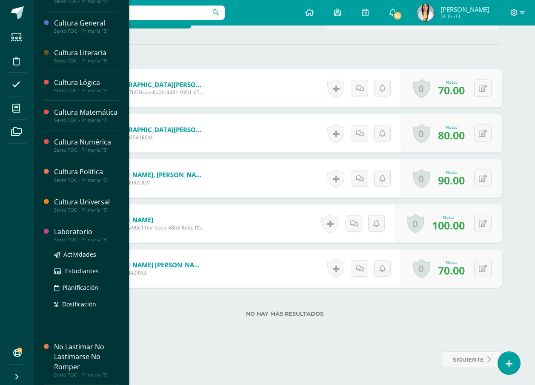
scroll to position [217, 0]
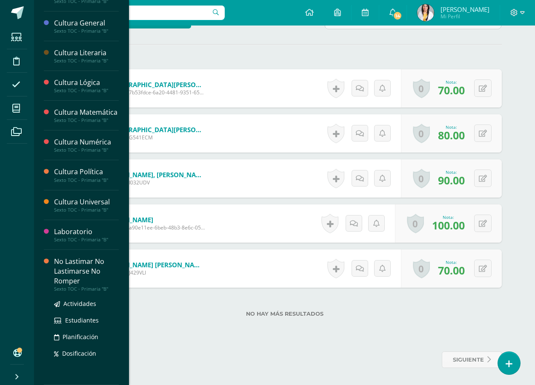
click at [69, 274] on div "No Lastimar No Lastimarse No Romper" at bounding box center [86, 271] width 65 height 29
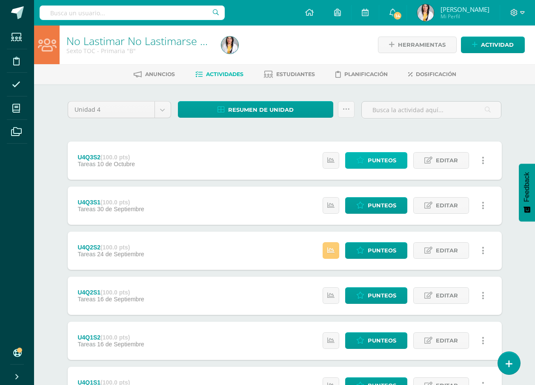
click at [397, 163] on link "Punteos" at bounding box center [376, 160] width 62 height 17
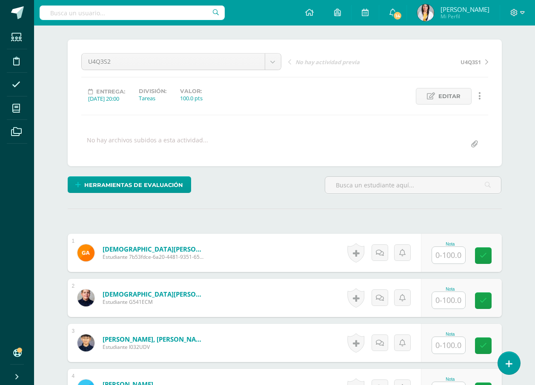
scroll to position [171, 0]
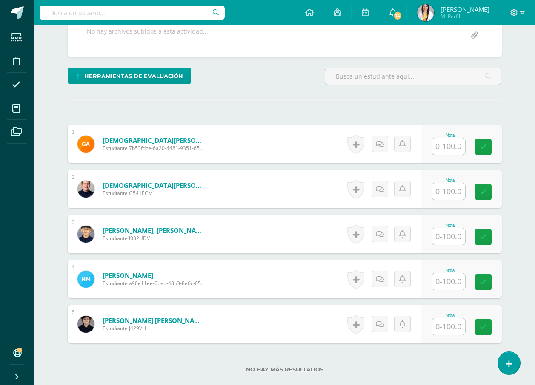
click at [453, 144] on input "text" at bounding box center [448, 146] width 33 height 17
type input "80"
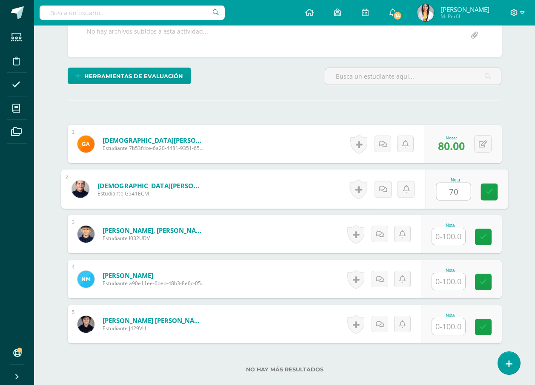
type input "70"
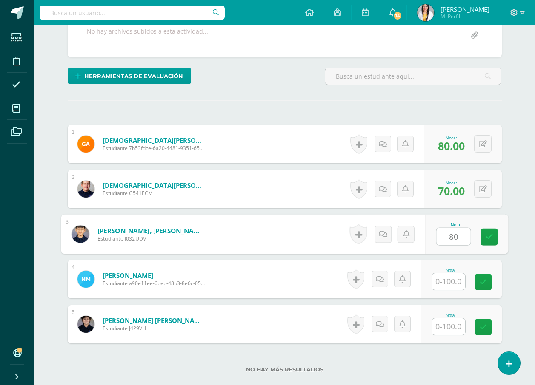
type input "80"
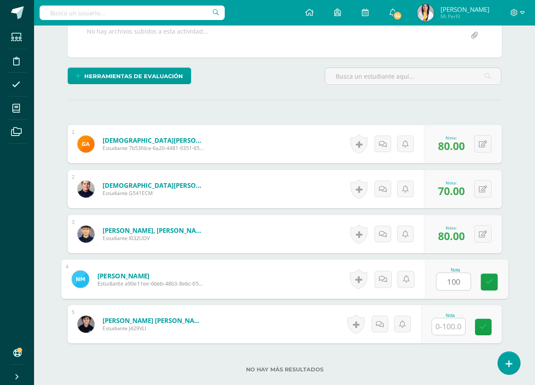
type input "100"
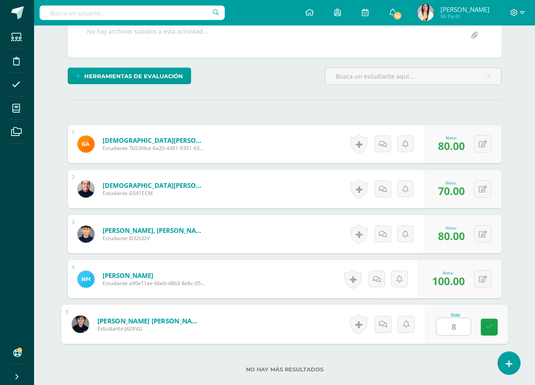
type input "80"
